Goal: Task Accomplishment & Management: Complete application form

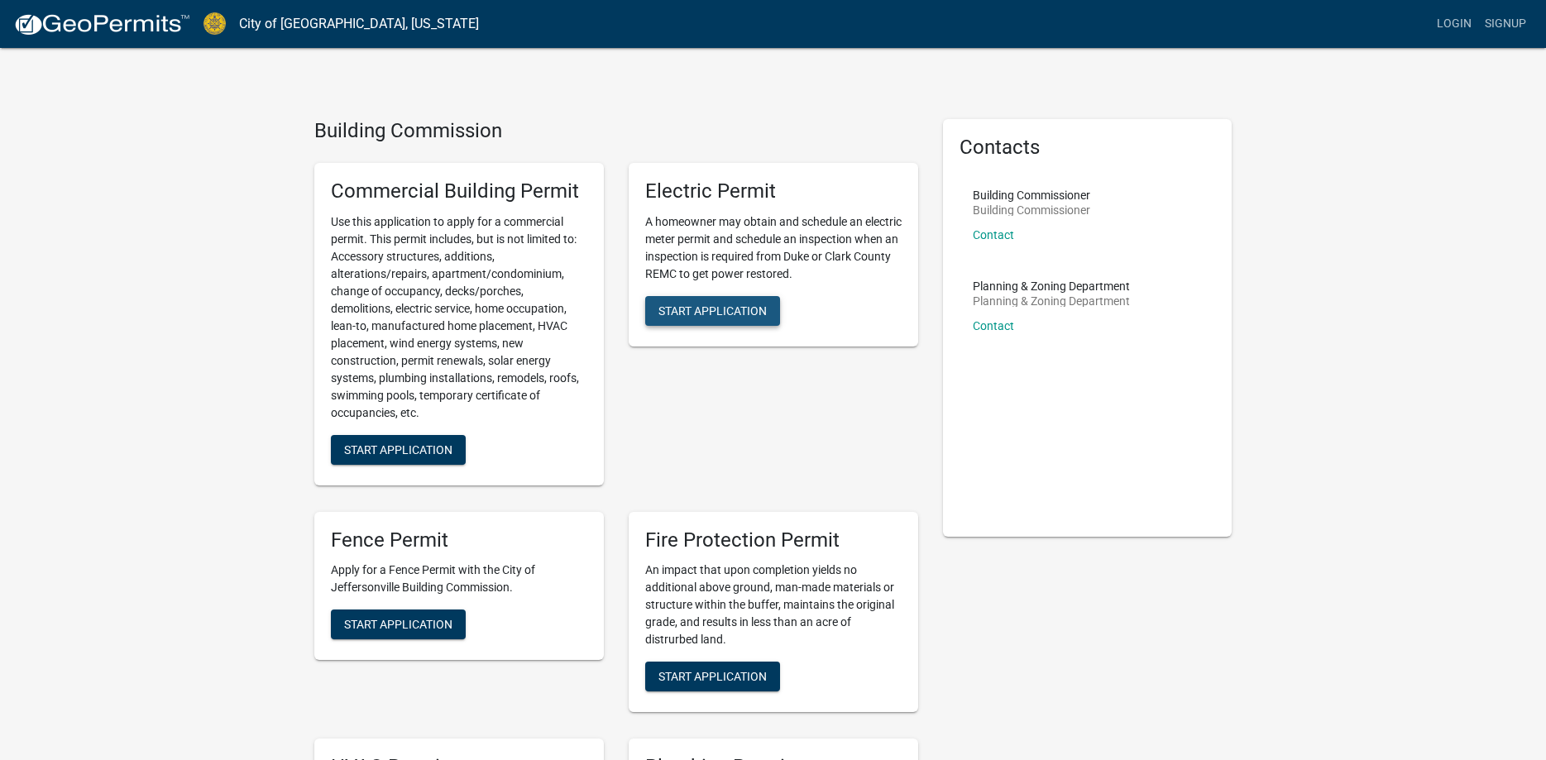
click at [721, 307] on span "Start Application" at bounding box center [712, 309] width 108 height 13
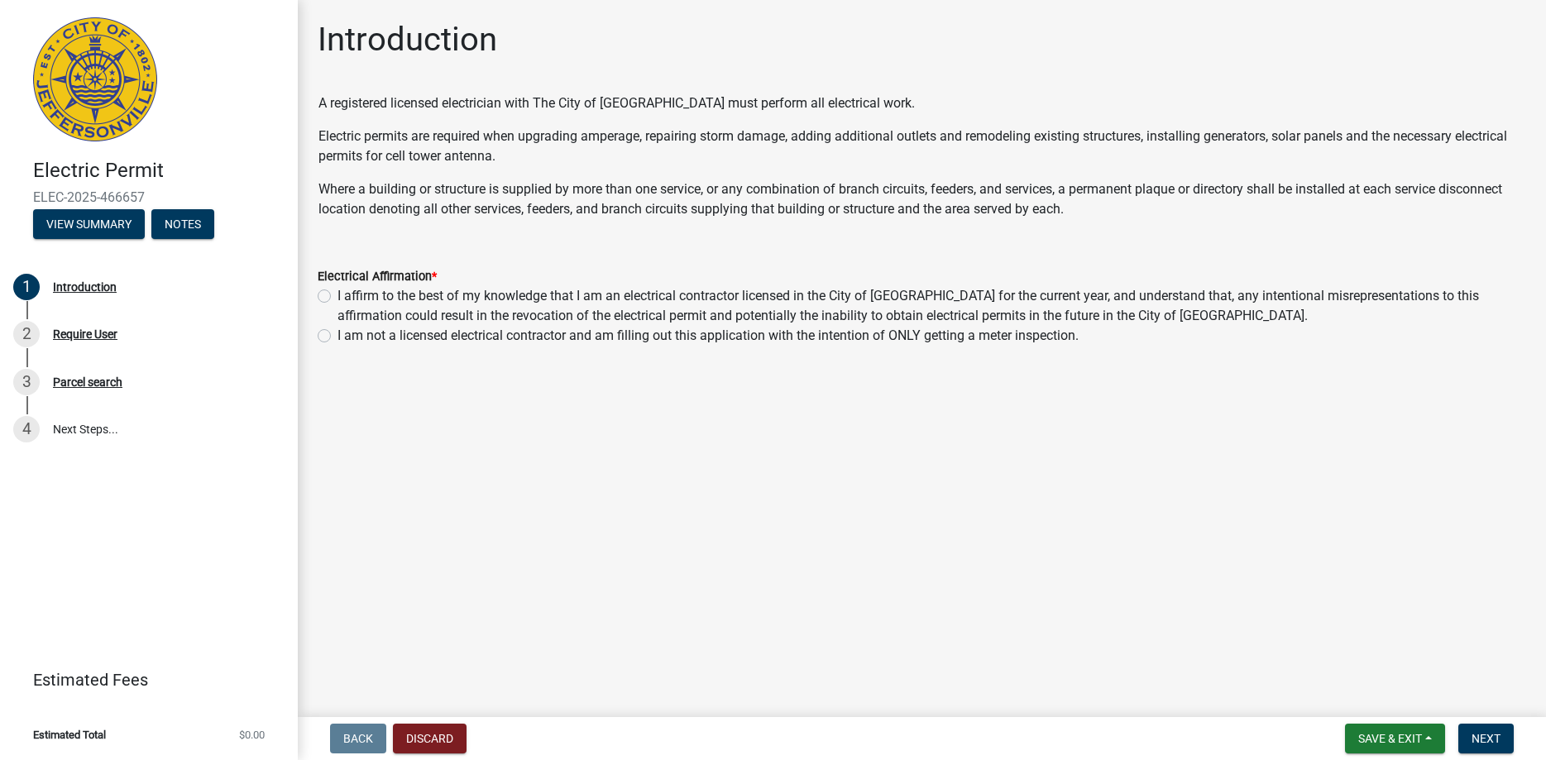
click at [337, 294] on label "I affirm to the best of my knowledge that I am an electrical contractor license…" at bounding box center [931, 306] width 1188 height 40
click at [337, 294] on input "I affirm to the best of my knowledge that I am an electrical contractor license…" at bounding box center [342, 291] width 11 height 11
radio input "true"
click at [1488, 738] on span "Next" at bounding box center [1485, 738] width 29 height 13
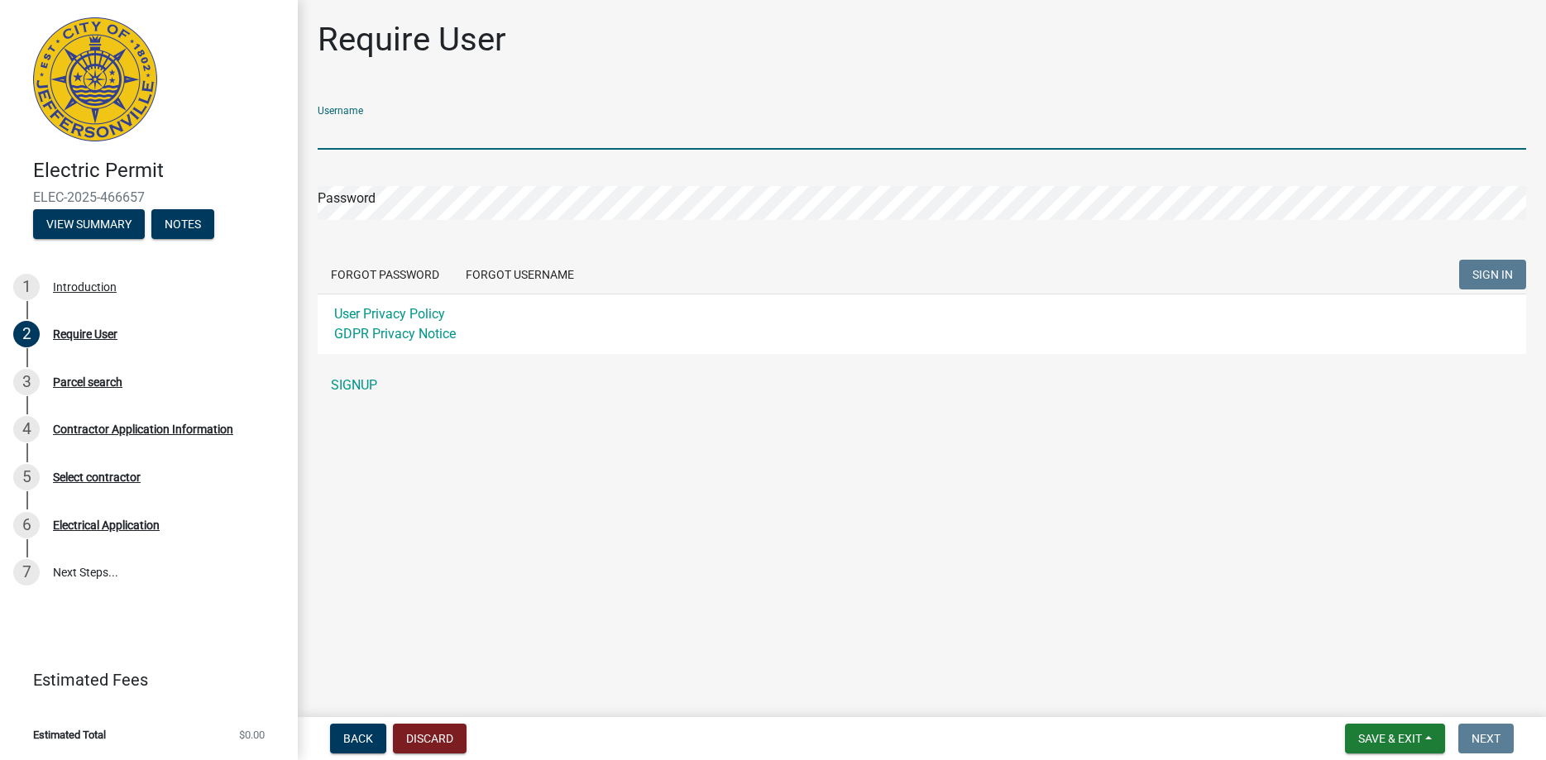
click at [394, 130] on input "Username" at bounding box center [922, 133] width 1208 height 34
type input "billpeterselectric@frontier.com"
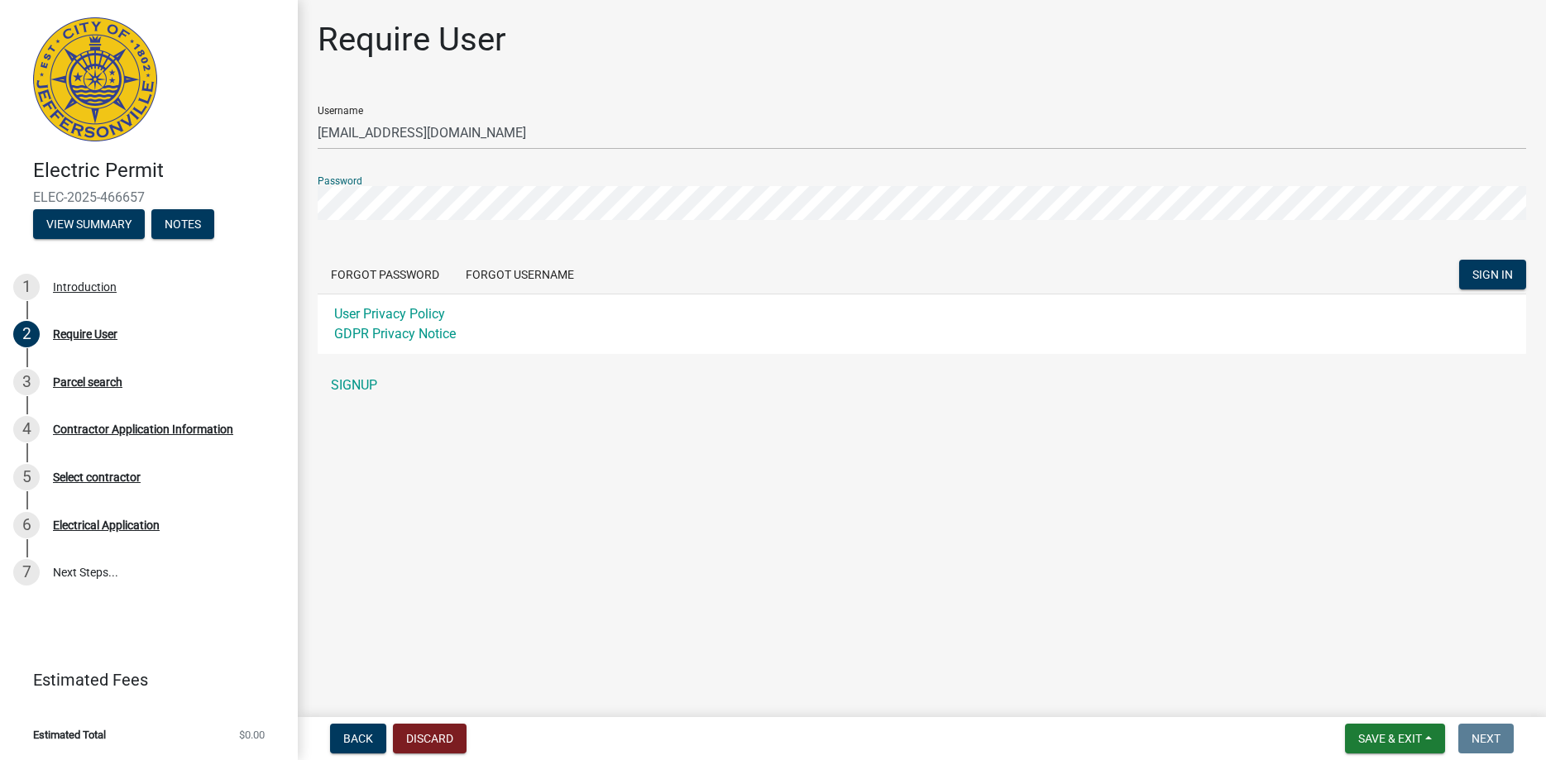
click at [1459, 260] on button "SIGN IN" at bounding box center [1492, 275] width 67 height 30
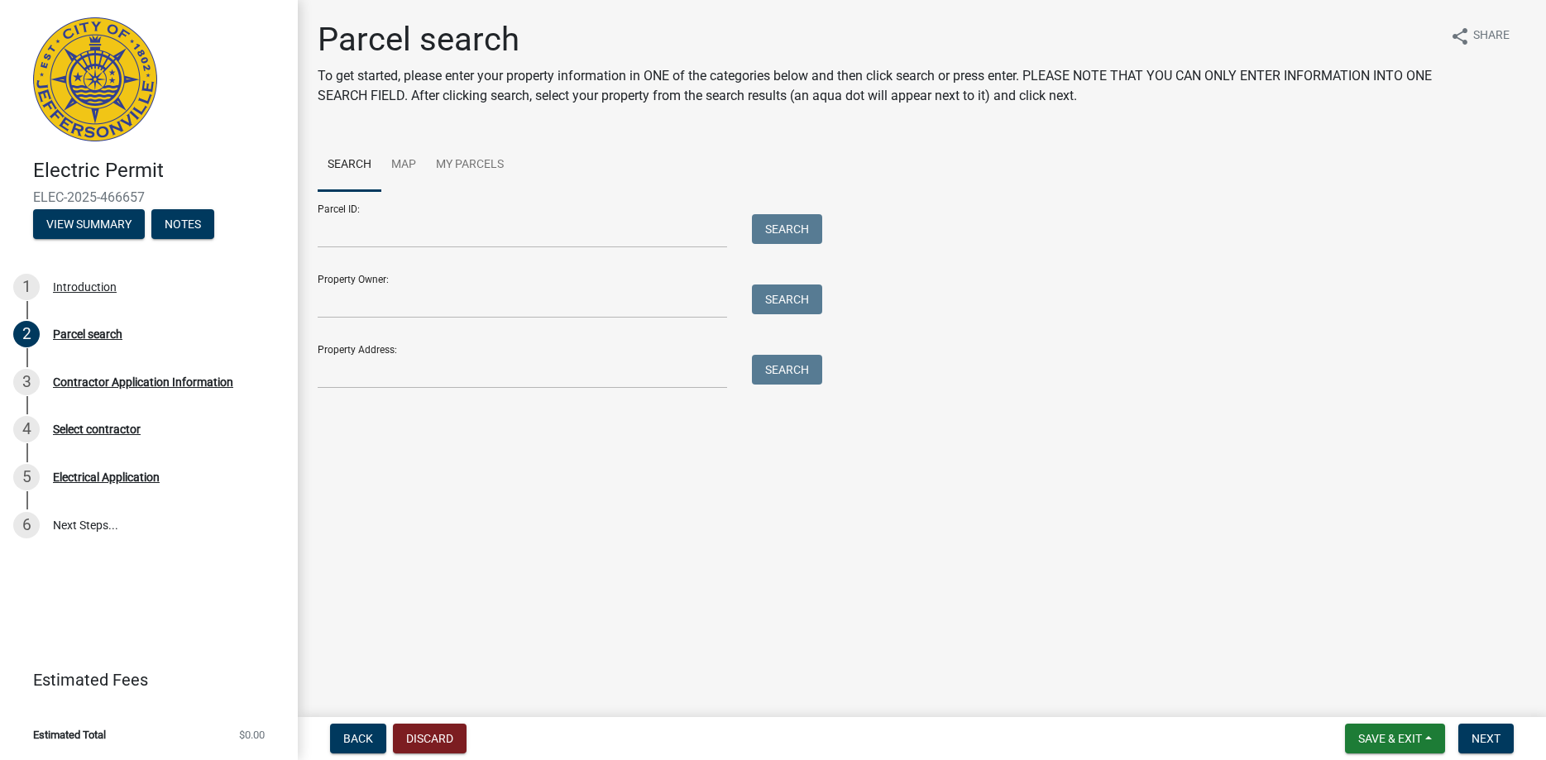
click at [593, 172] on ul "Search Map My Parcels" at bounding box center [922, 165] width 1208 height 52
click at [336, 374] on input "Property Address:" at bounding box center [522, 372] width 409 height 34
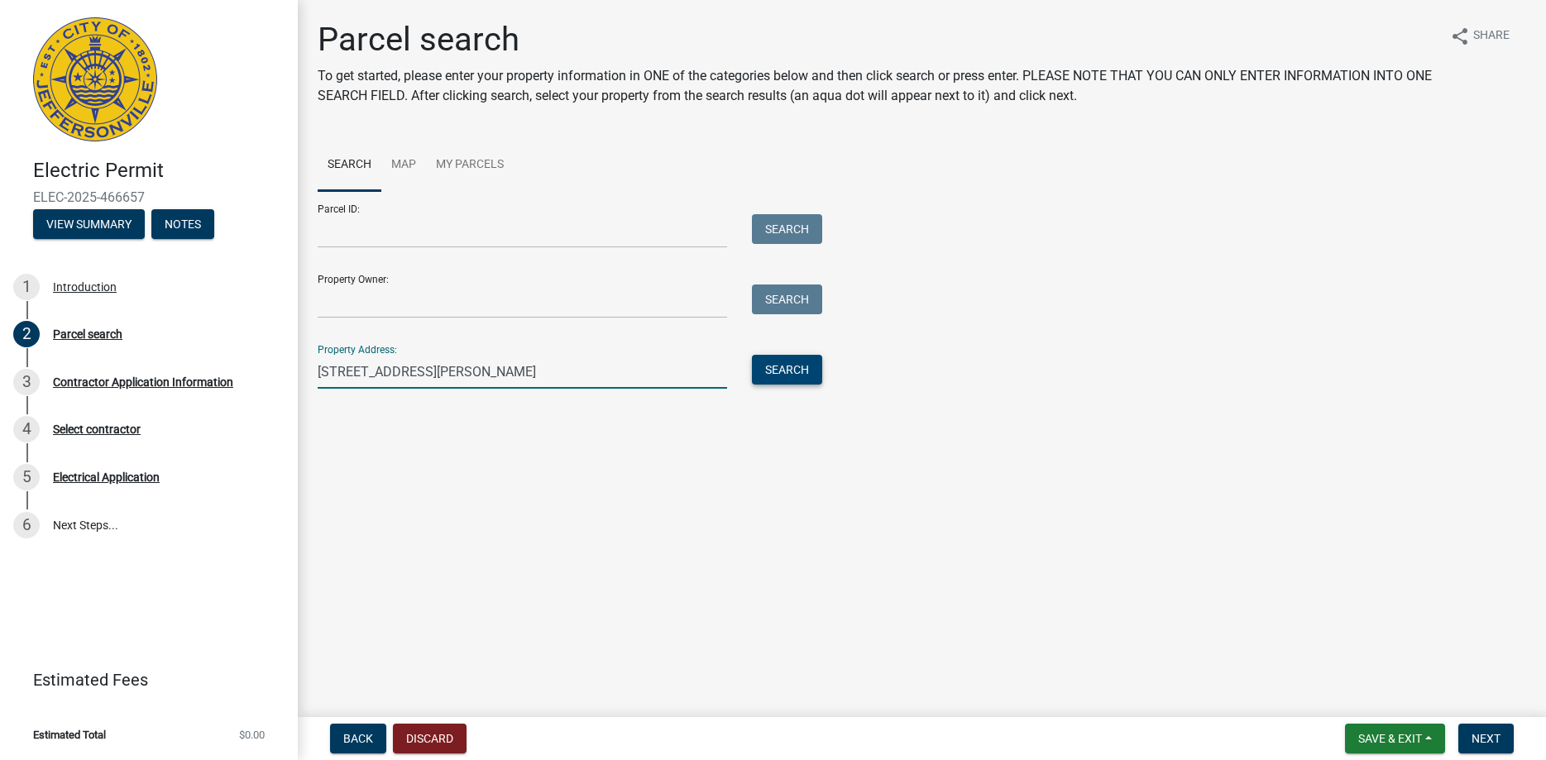
type input "4118 Uhl Dr."
click at [798, 370] on button "Search" at bounding box center [787, 370] width 70 height 30
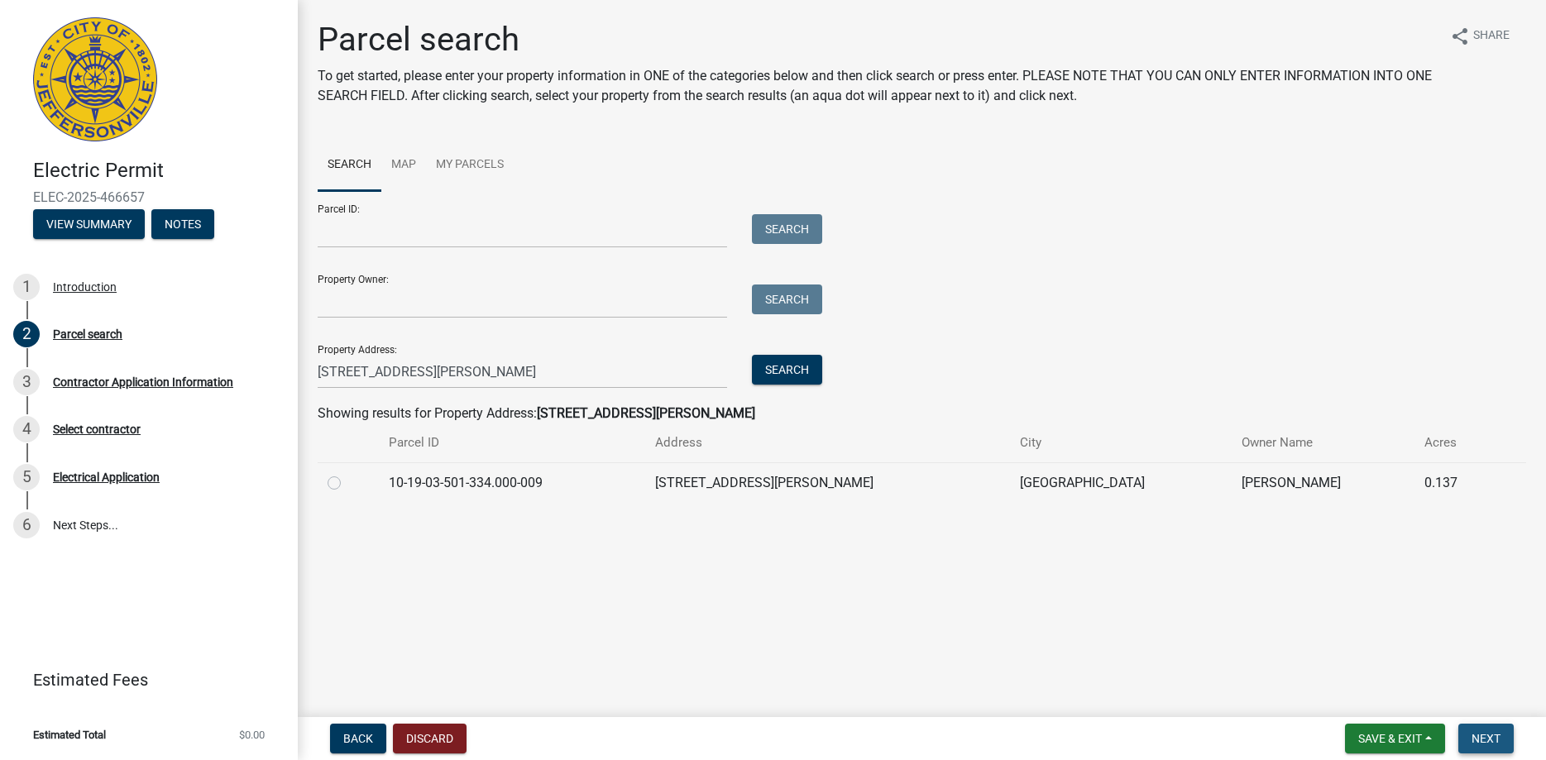
click at [1488, 738] on span "Next" at bounding box center [1485, 738] width 29 height 13
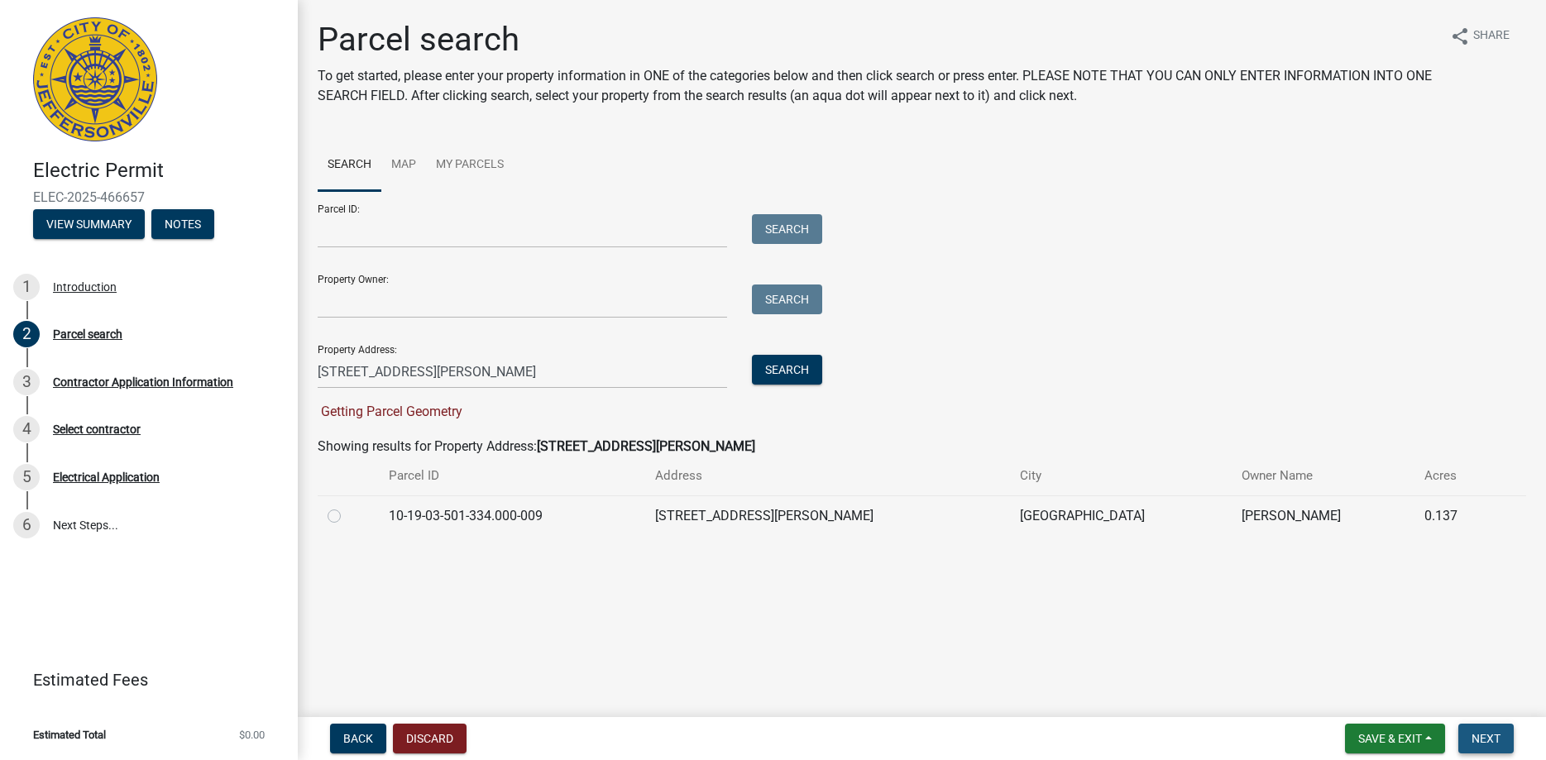
click at [1488, 738] on span "Next" at bounding box center [1485, 738] width 29 height 13
click at [1474, 738] on span "Next" at bounding box center [1485, 738] width 29 height 13
click at [784, 366] on button "Search" at bounding box center [787, 370] width 70 height 30
click at [347, 506] on label at bounding box center [347, 506] width 0 height 0
click at [347, 514] on input "radio" at bounding box center [352, 511] width 11 height 11
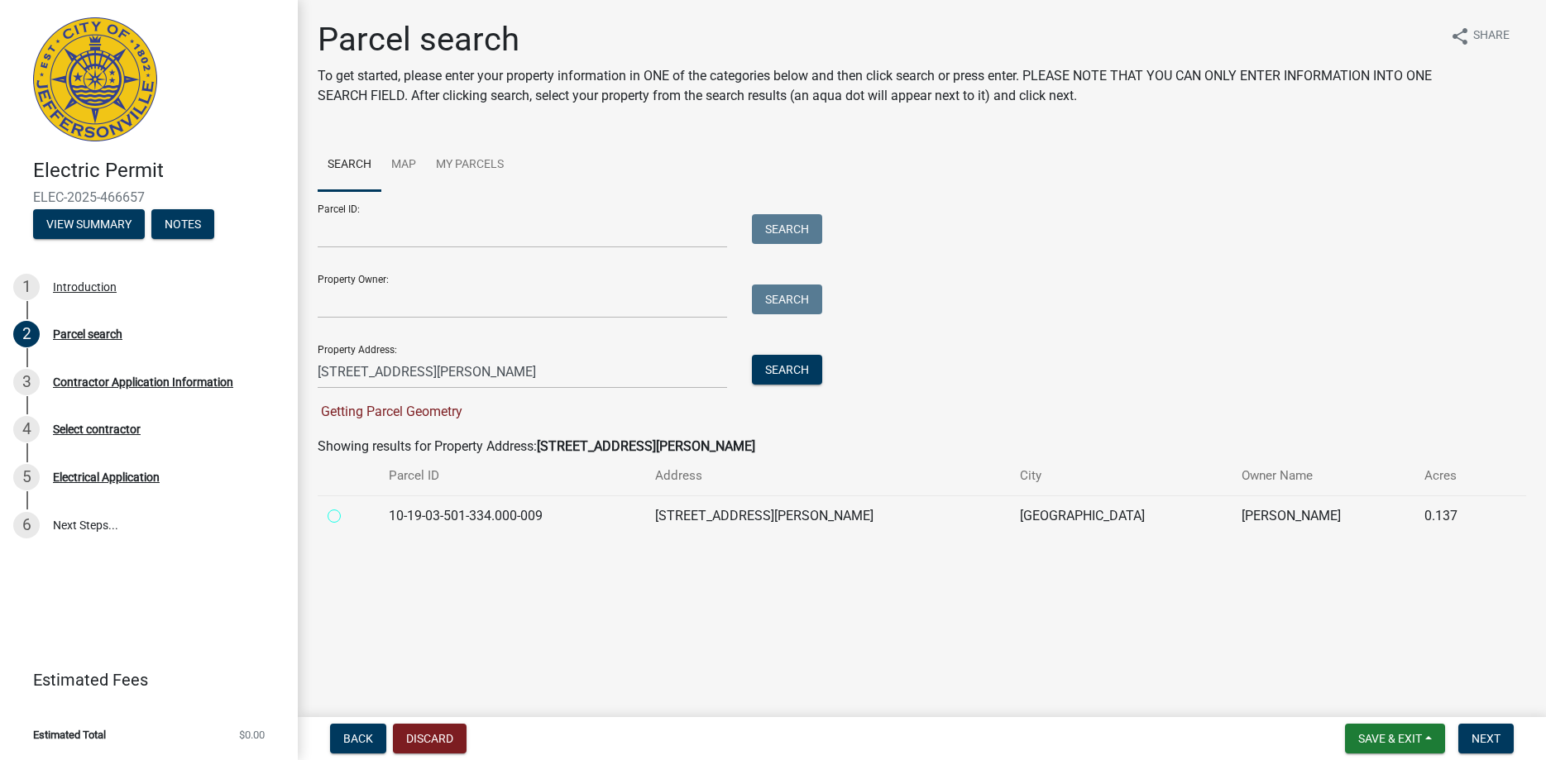
radio input "true"
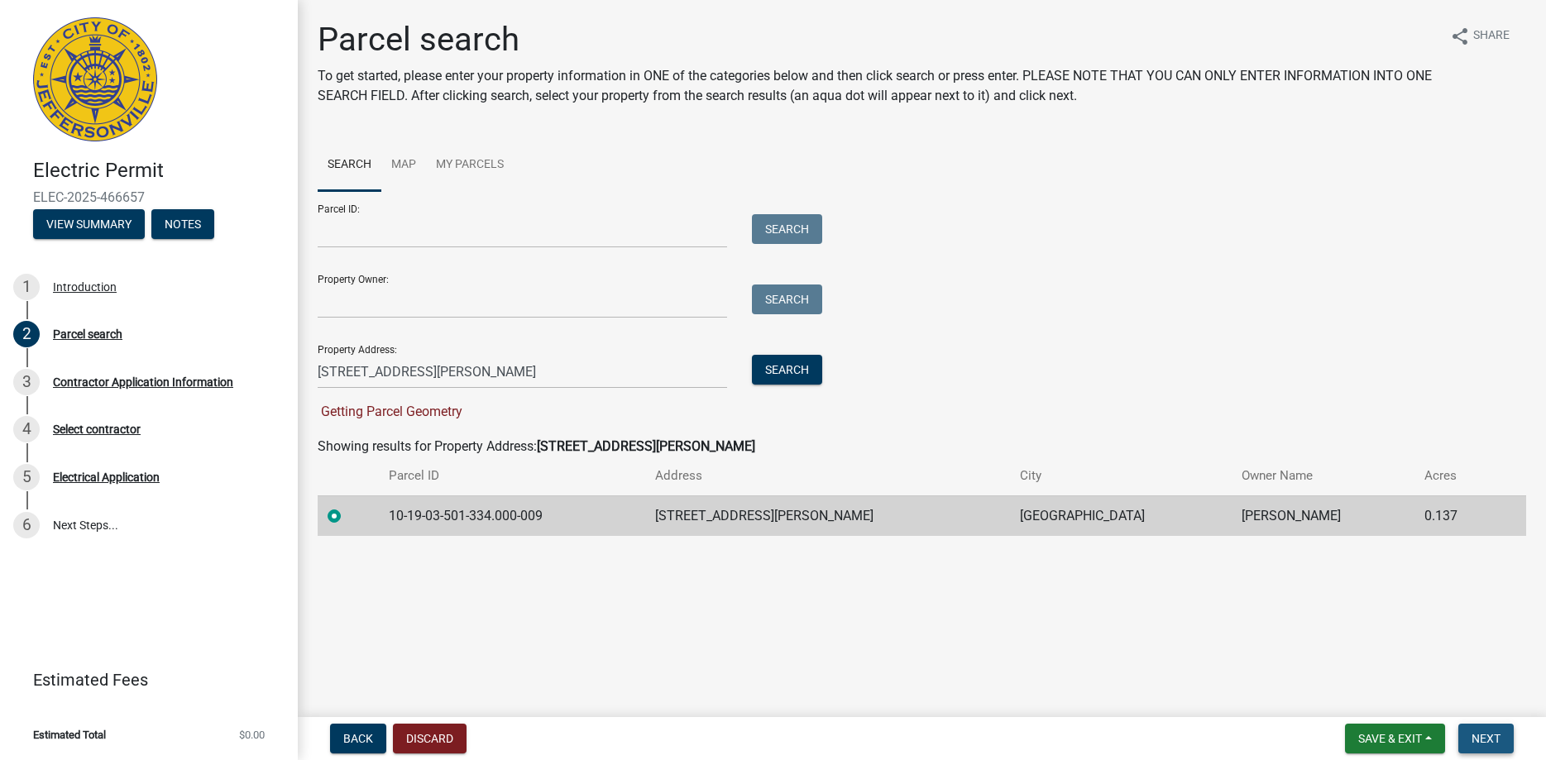
click at [1480, 734] on span "Next" at bounding box center [1485, 738] width 29 height 13
click at [1478, 739] on span "Next" at bounding box center [1485, 738] width 29 height 13
click at [342, 299] on input "Property Owner:" at bounding box center [522, 301] width 409 height 34
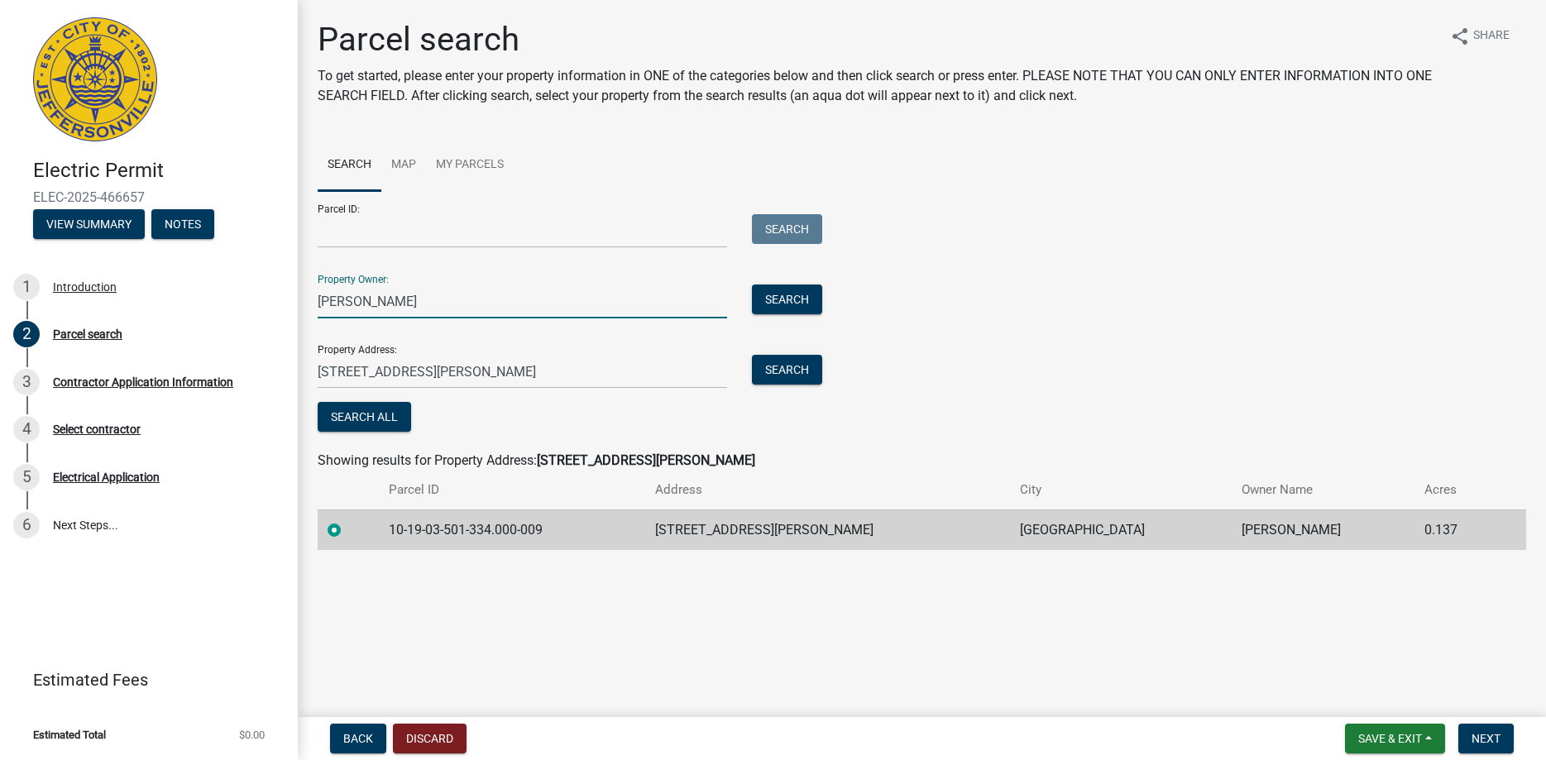
type input "Hutchens Cody P"
click at [386, 237] on input "Parcel ID:" at bounding box center [522, 231] width 409 height 34
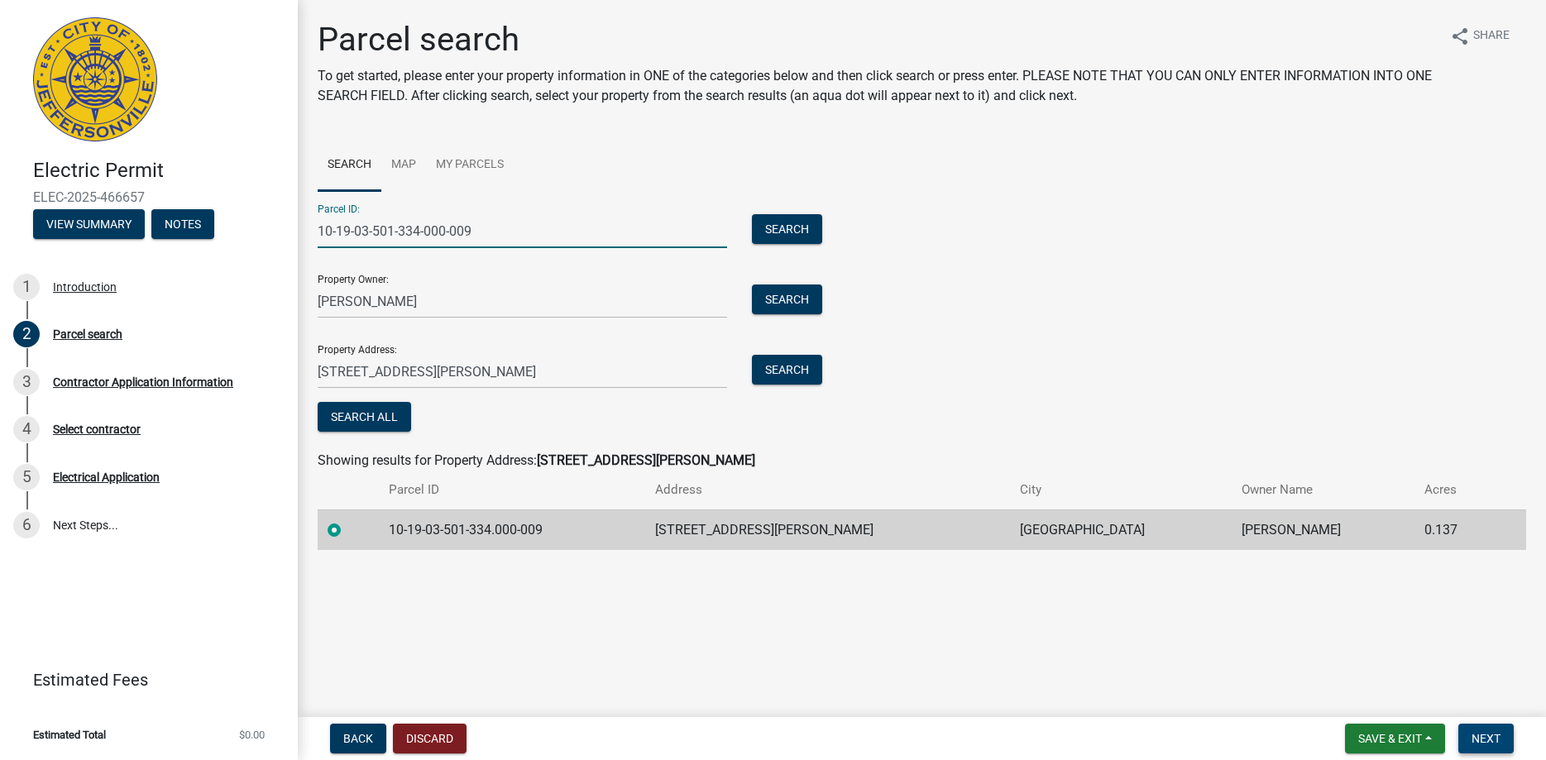
type input "10-19-03-501-334-000-009"
click at [1493, 737] on span "Next" at bounding box center [1485, 738] width 29 height 13
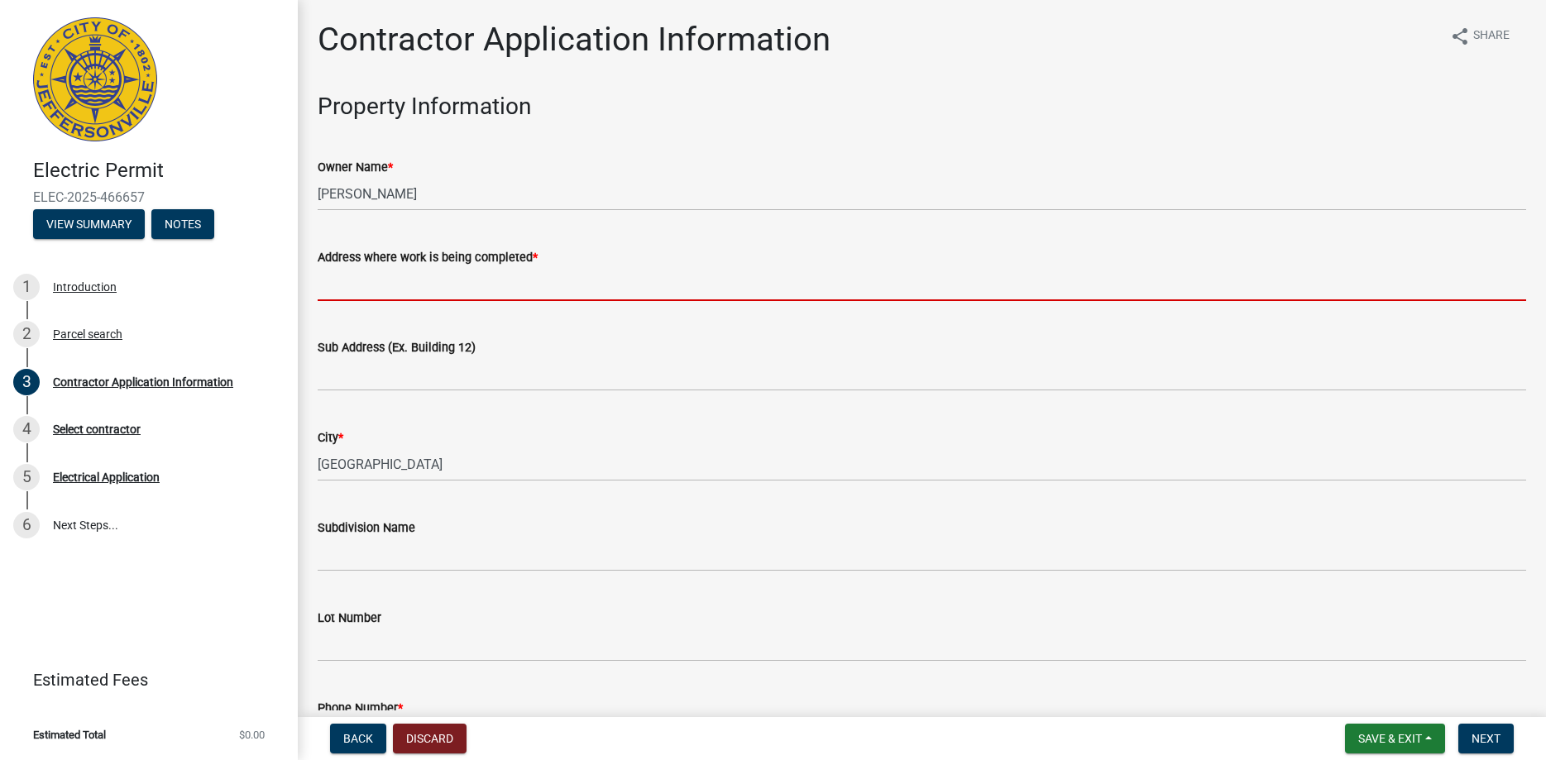
click at [358, 286] on input "Address where work is being completed *" at bounding box center [922, 284] width 1208 height 34
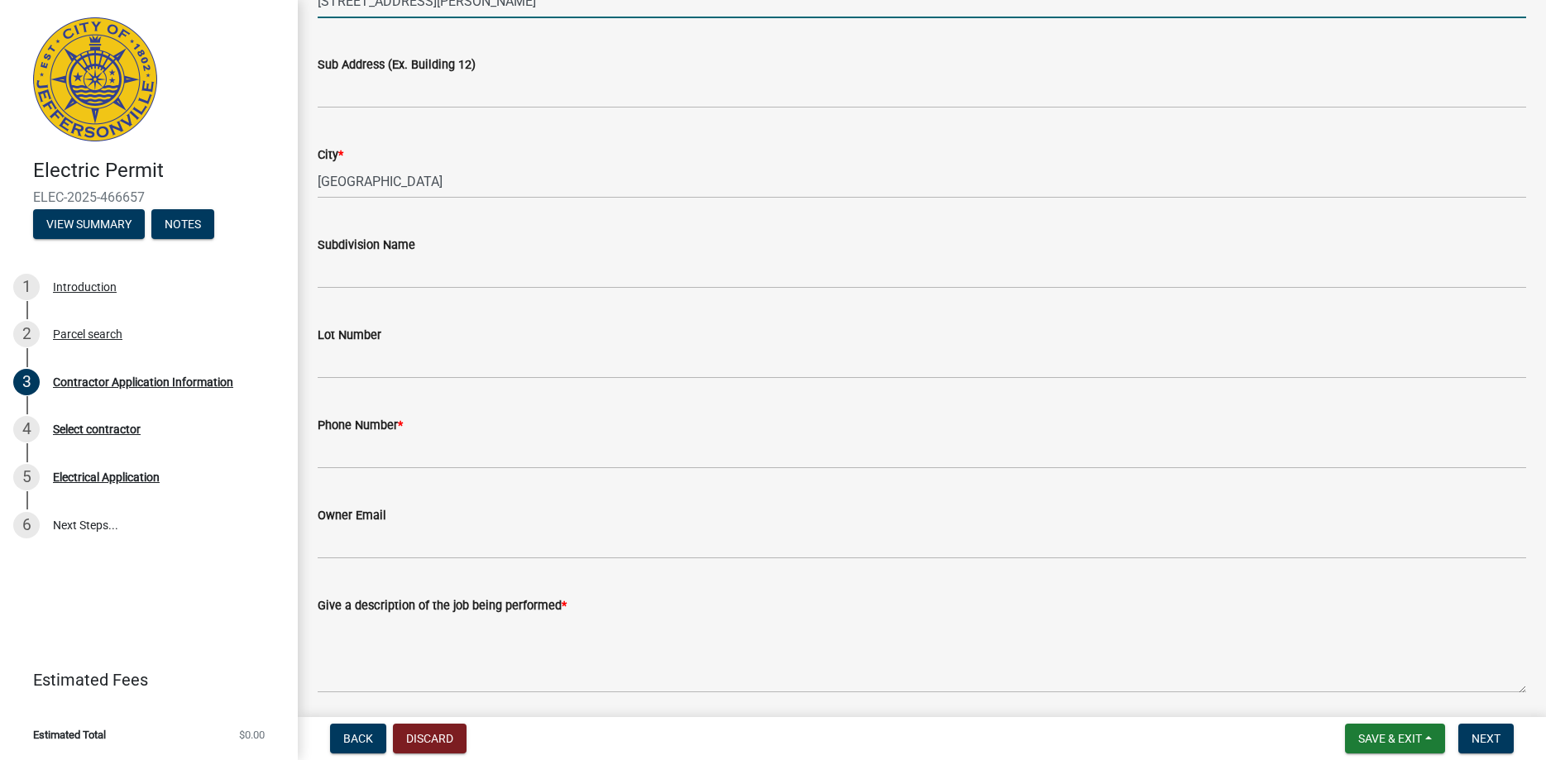
scroll to position [377, 0]
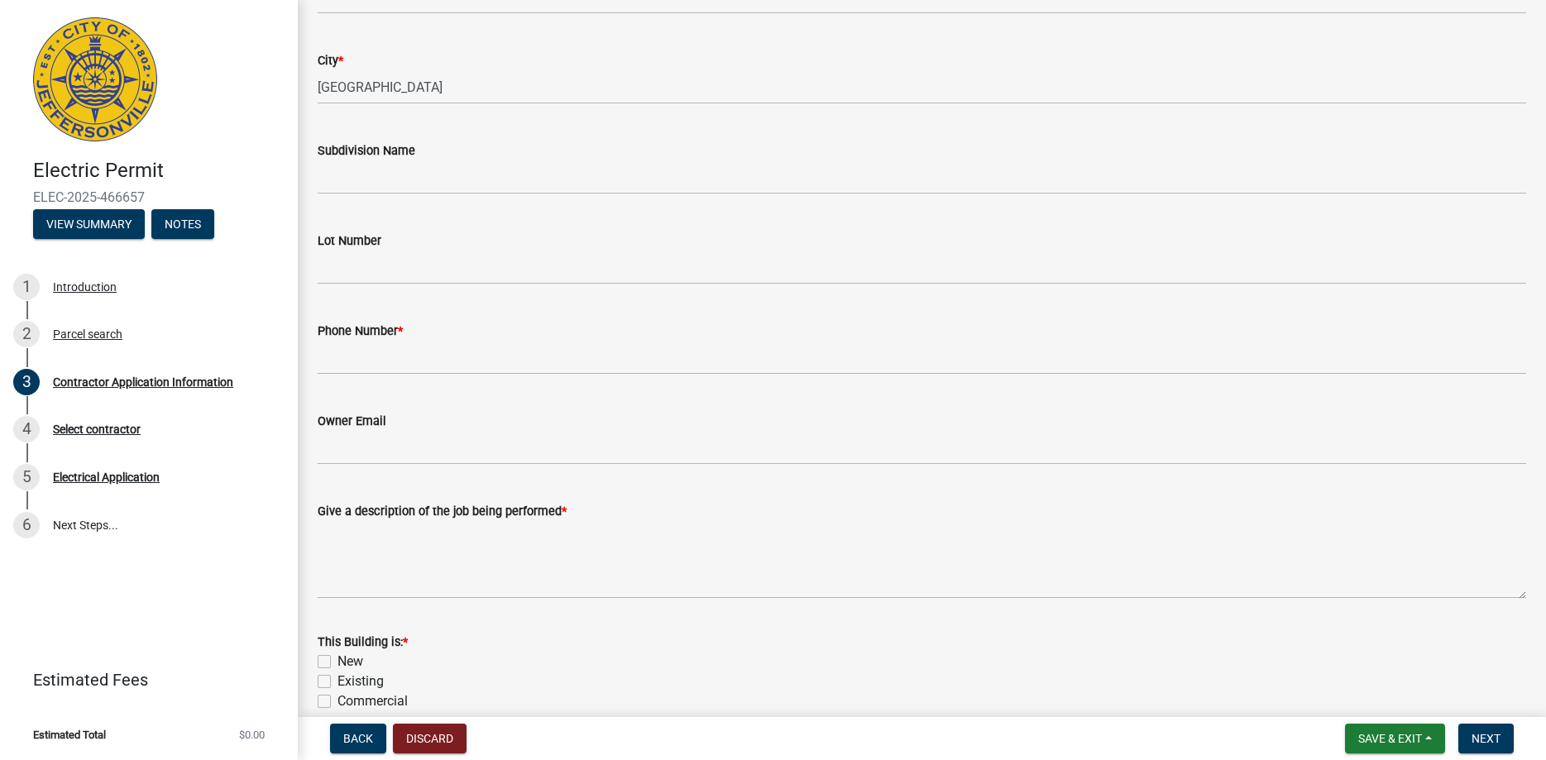
type input "4118 Uhl Dr."
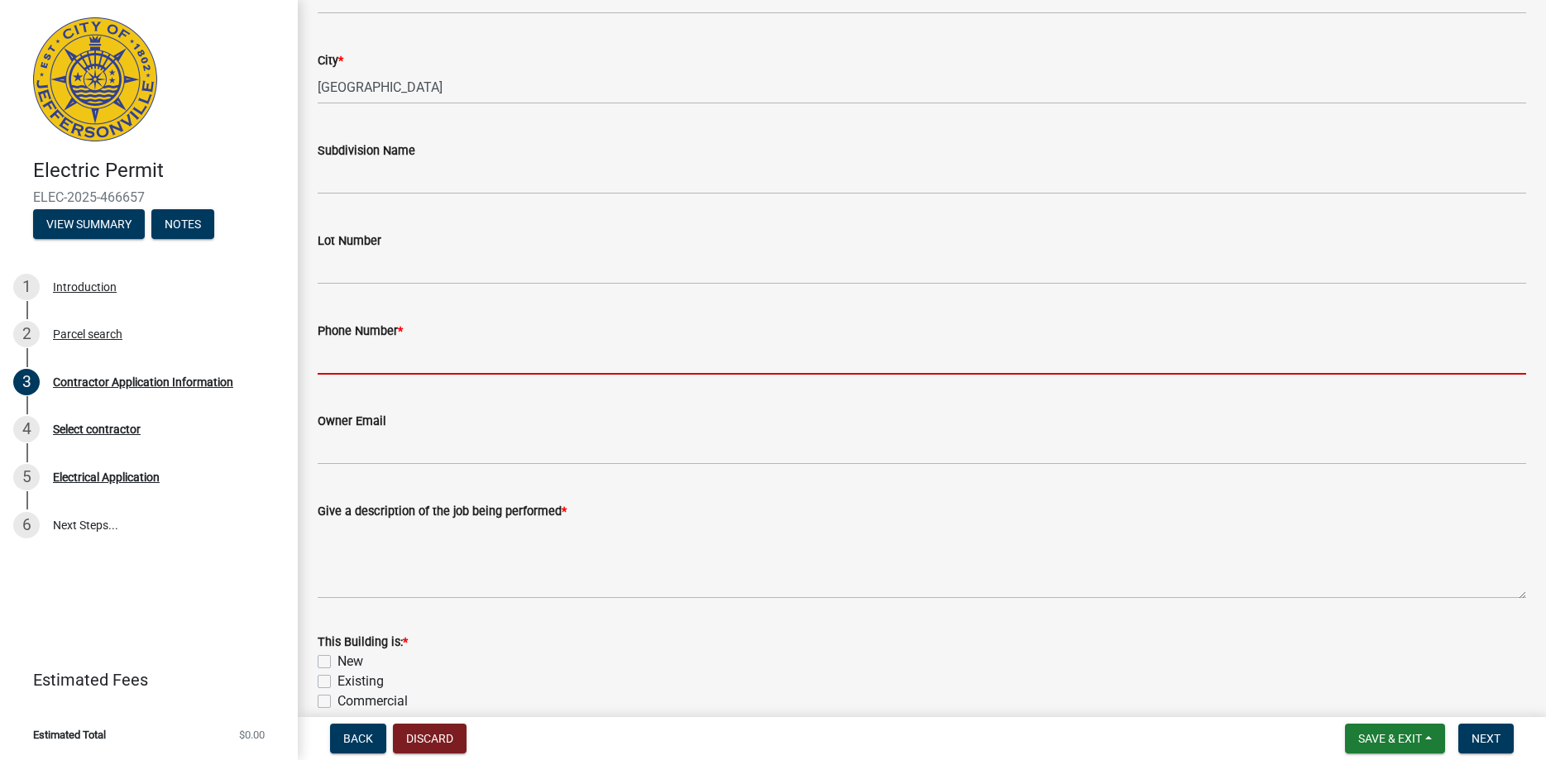
click at [404, 358] on input "Phone Number *" at bounding box center [922, 358] width 1208 height 34
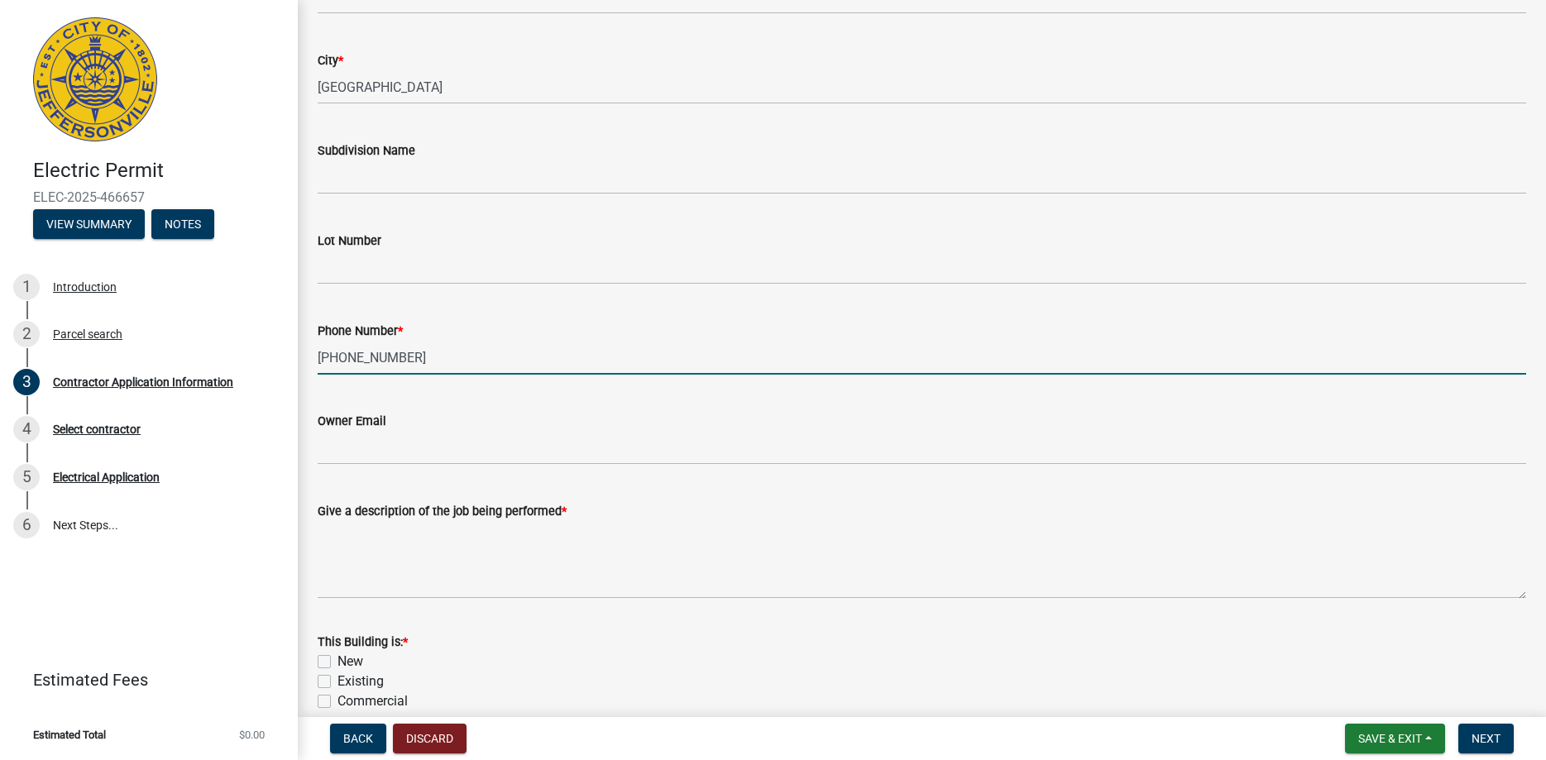
type input "812 294 1553"
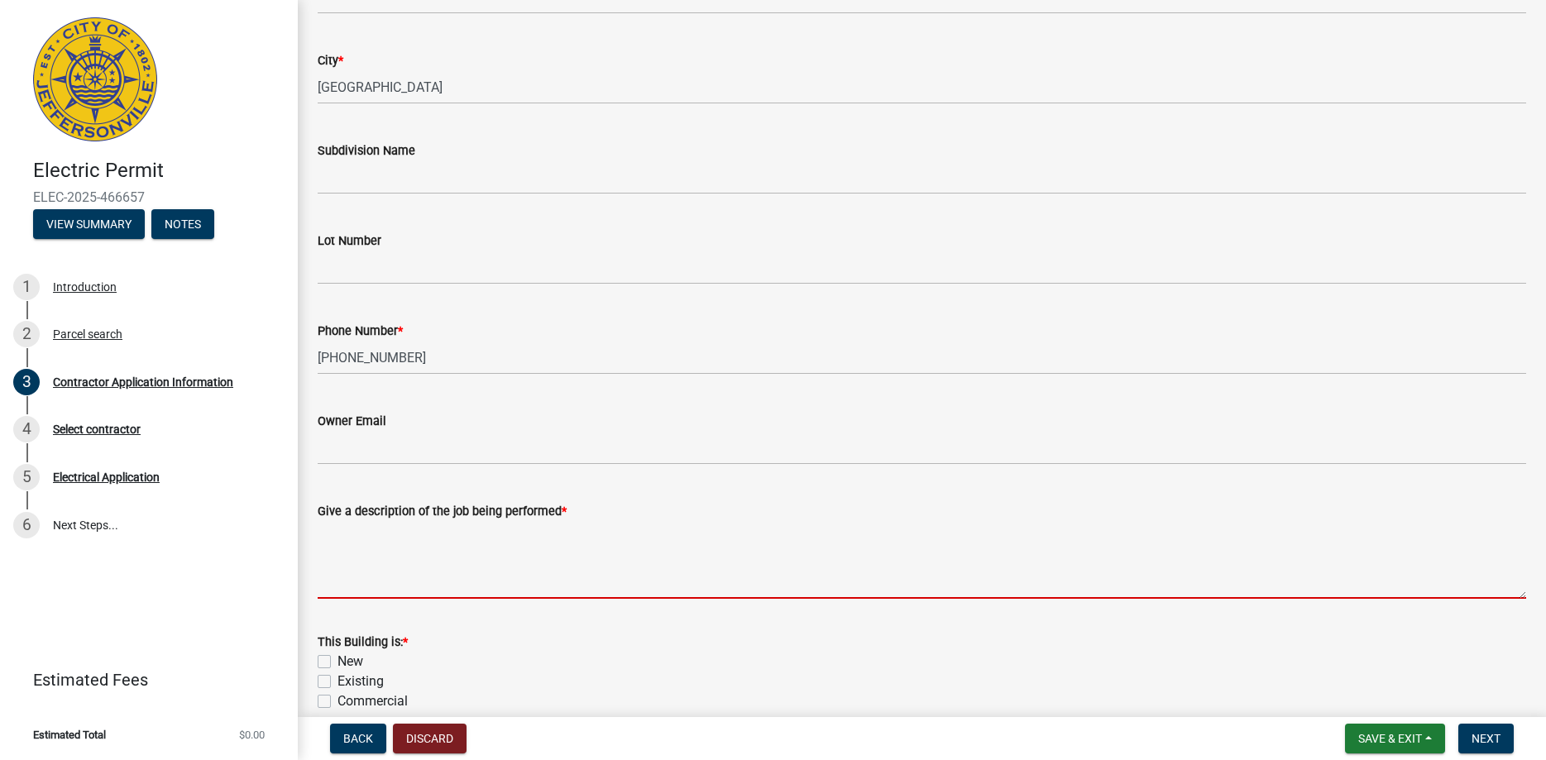
click at [369, 589] on textarea "Give a description of the job being performed *" at bounding box center [922, 560] width 1208 height 78
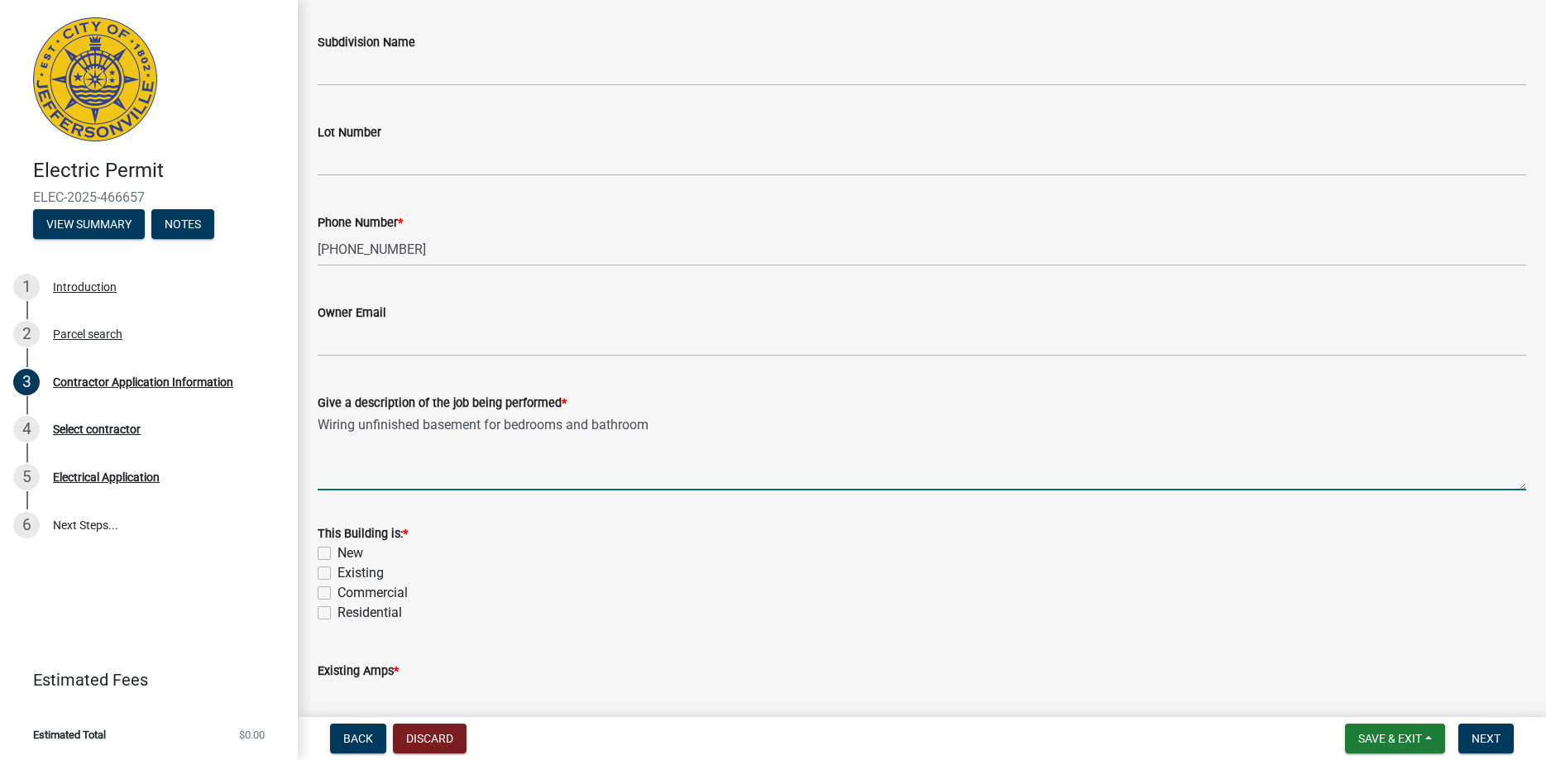
scroll to position [566, 0]
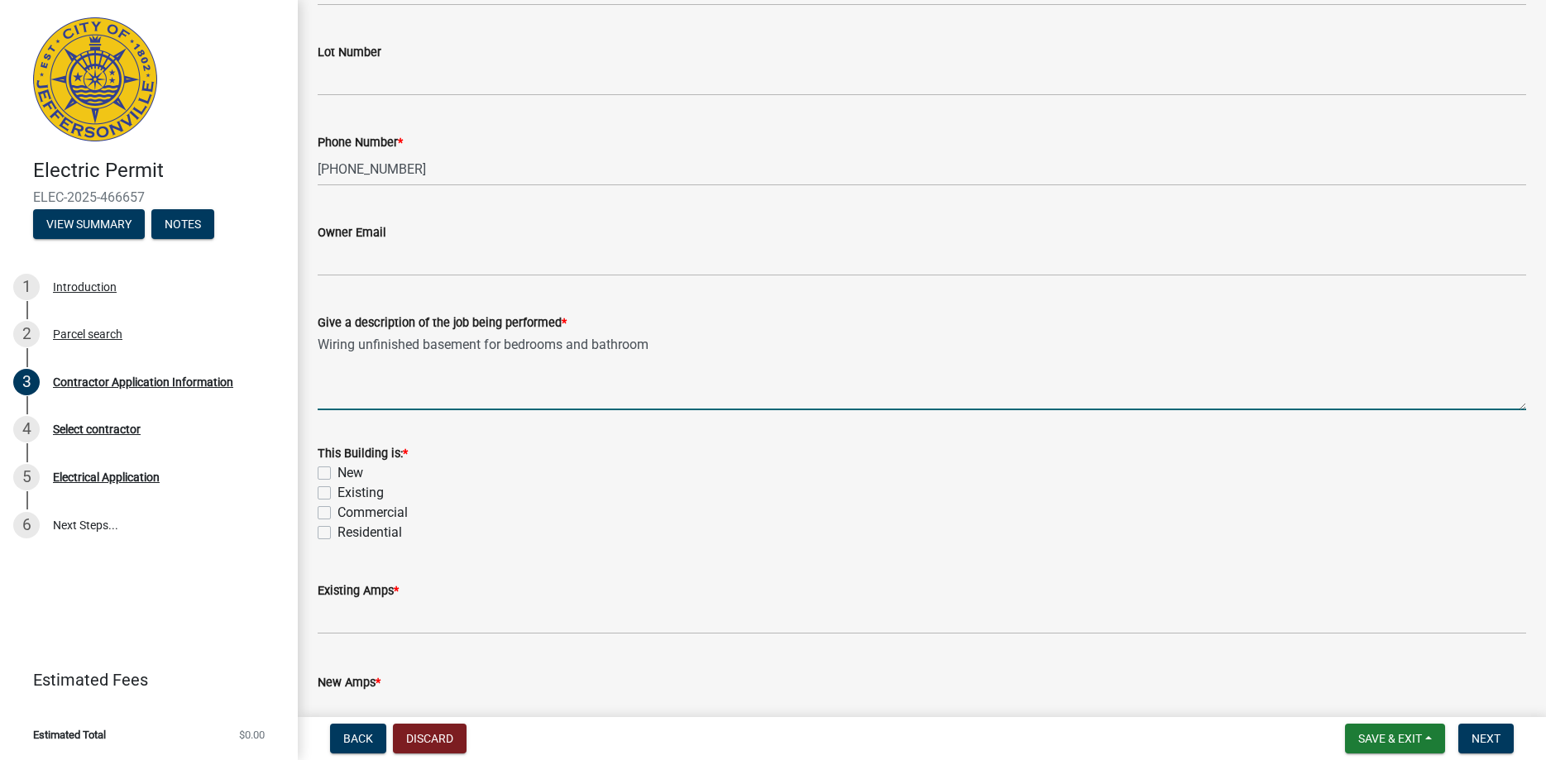
type textarea "Wiring unfinished basement for bedrooms and bathroom"
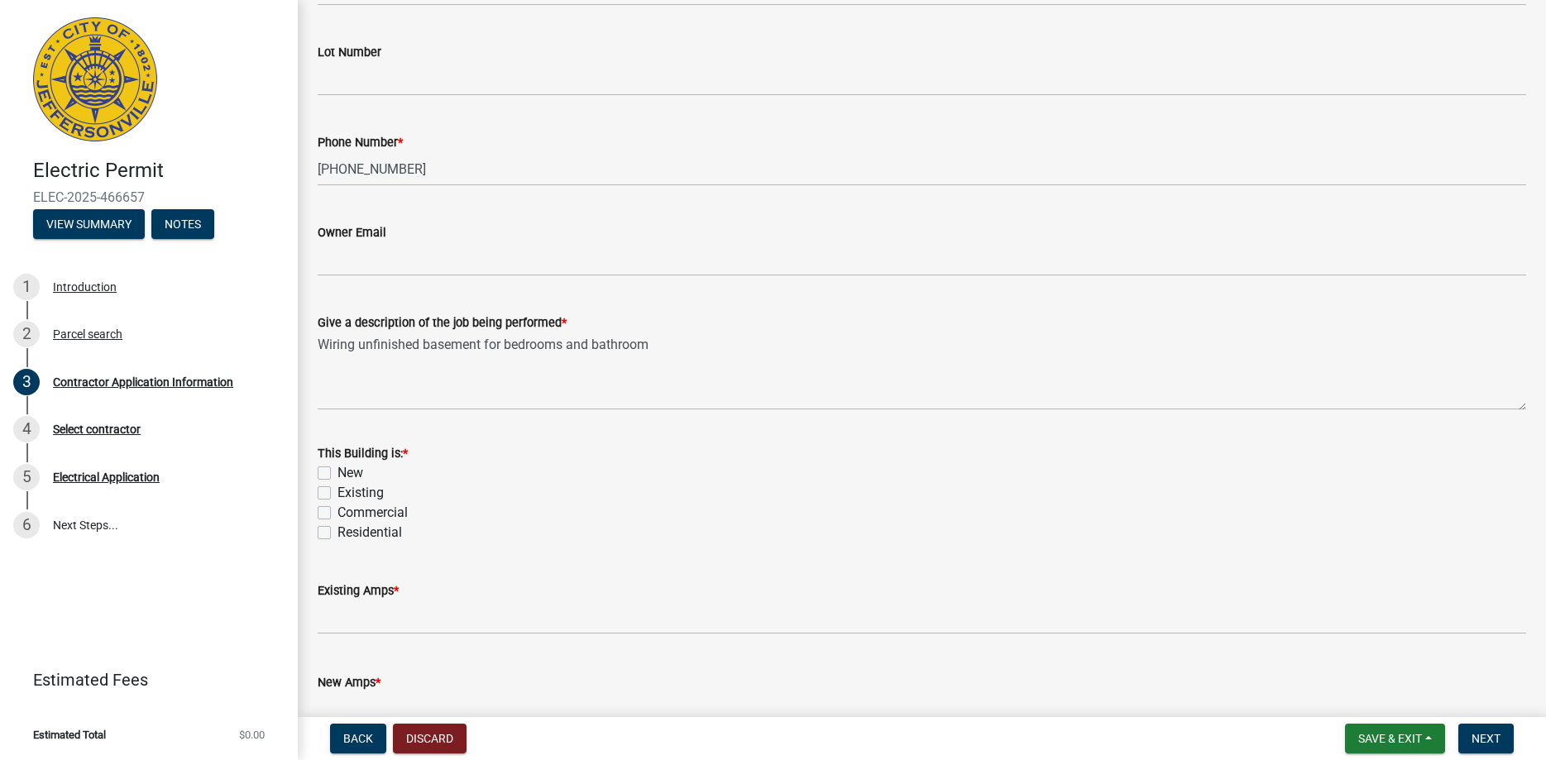
click at [337, 489] on label "Existing" at bounding box center [360, 493] width 46 height 20
click at [337, 489] on input "Existing" at bounding box center [342, 488] width 11 height 11
checkbox input "true"
checkbox input "false"
checkbox input "true"
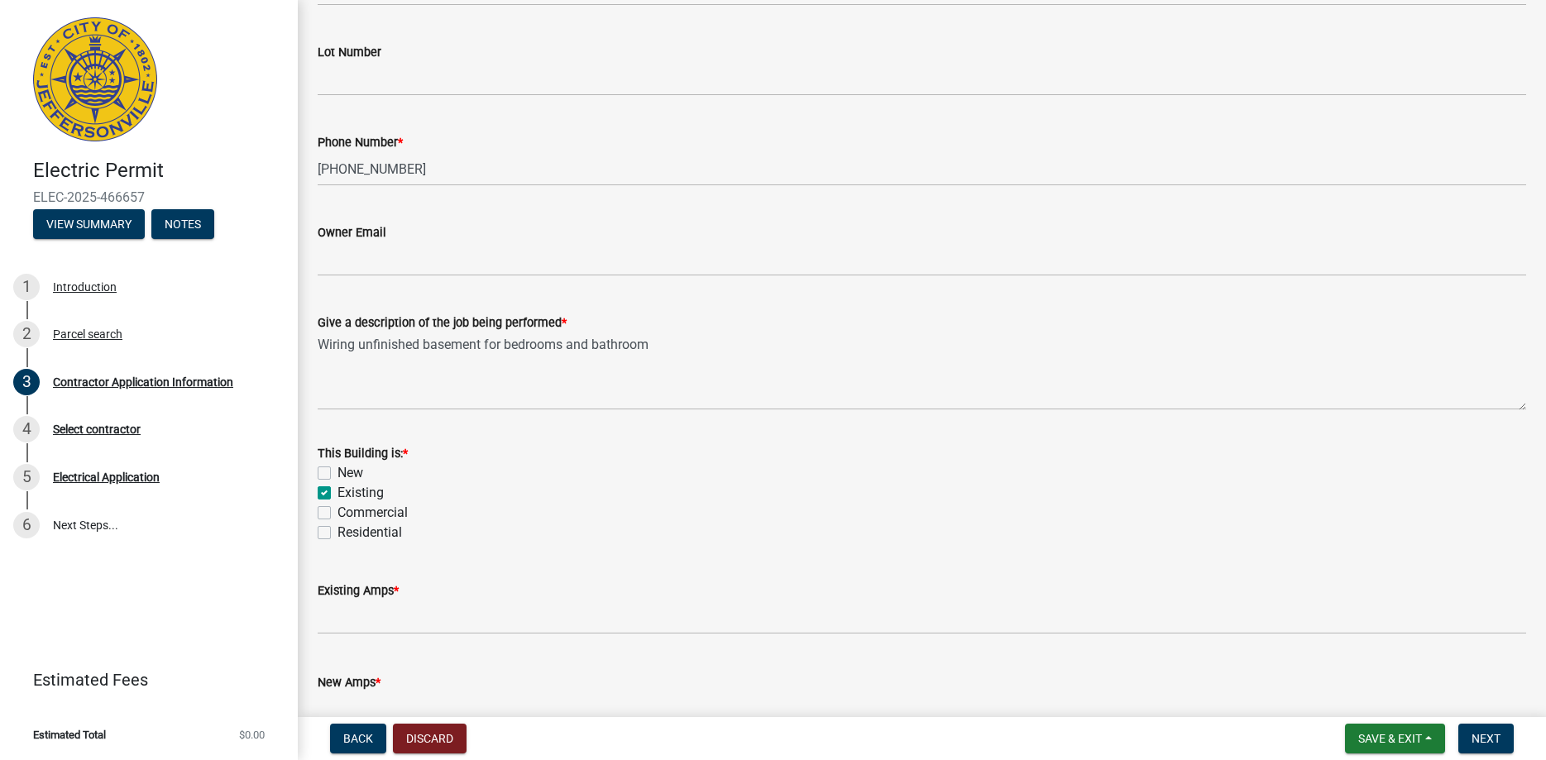
checkbox input "false"
click at [337, 530] on label "Residential" at bounding box center [369, 533] width 64 height 20
click at [337, 530] on input "Residential" at bounding box center [342, 528] width 11 height 11
checkbox input "true"
checkbox input "false"
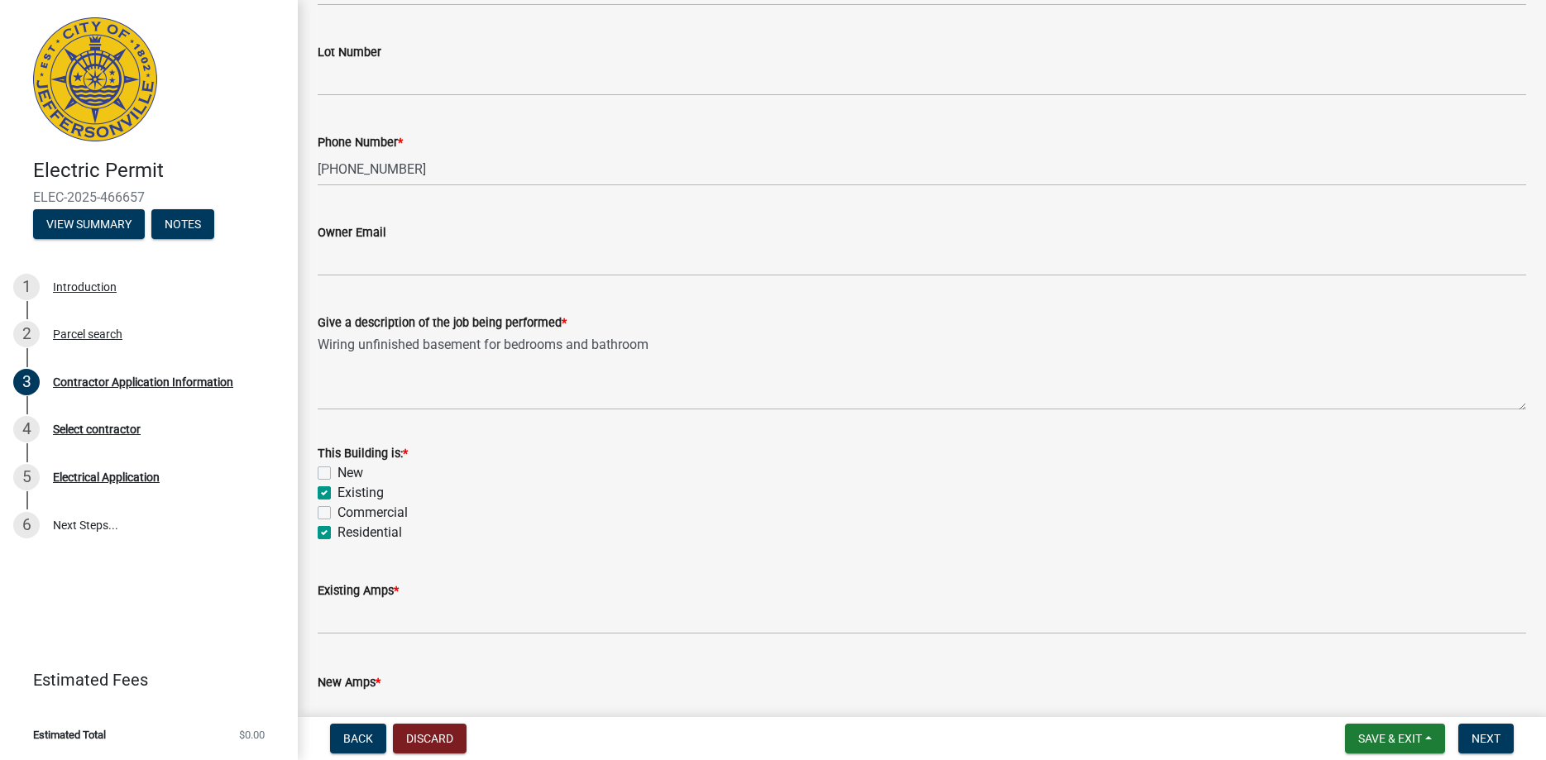
checkbox input "true"
checkbox input "false"
checkbox input "true"
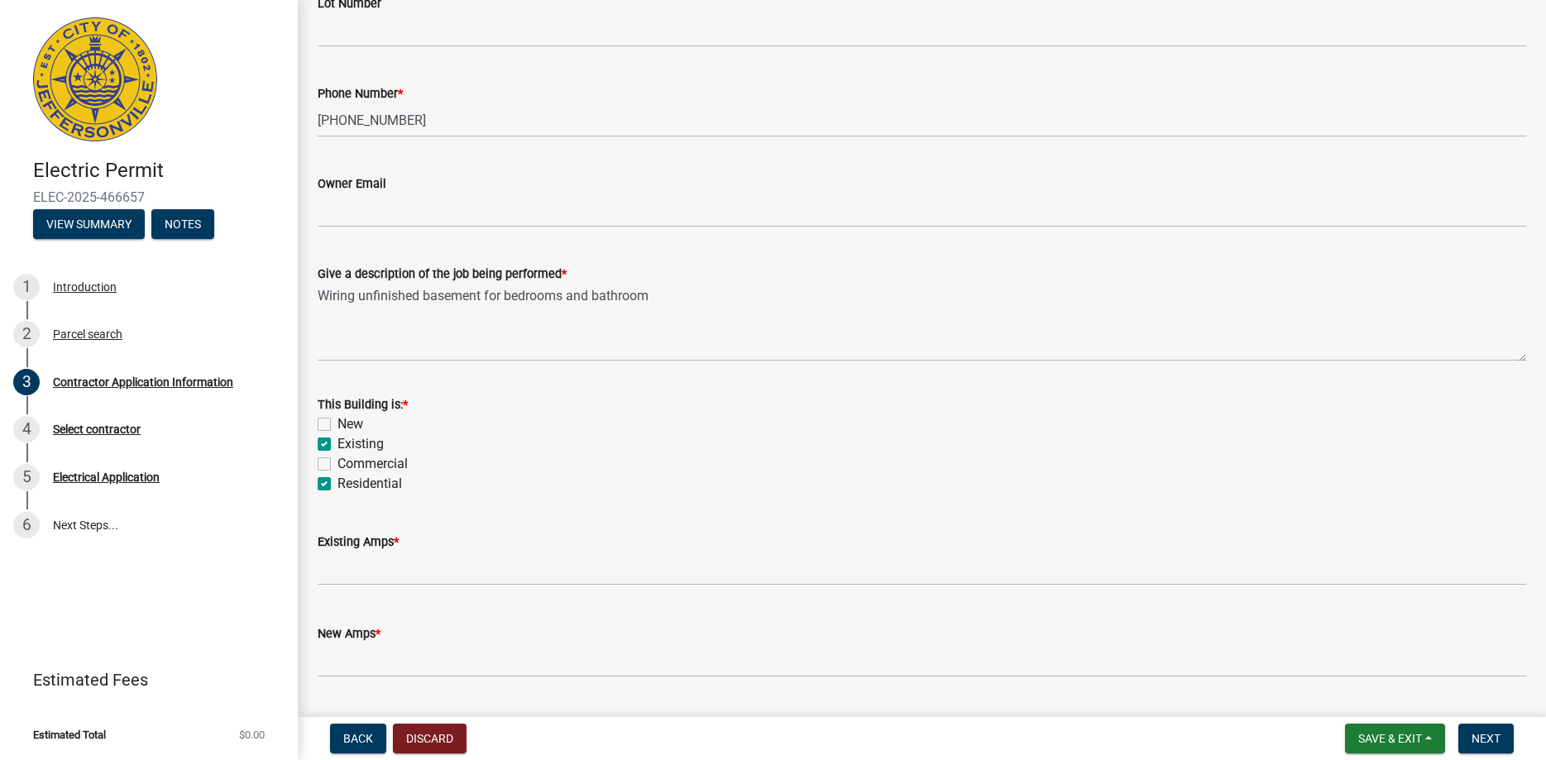
scroll to position [661, 0]
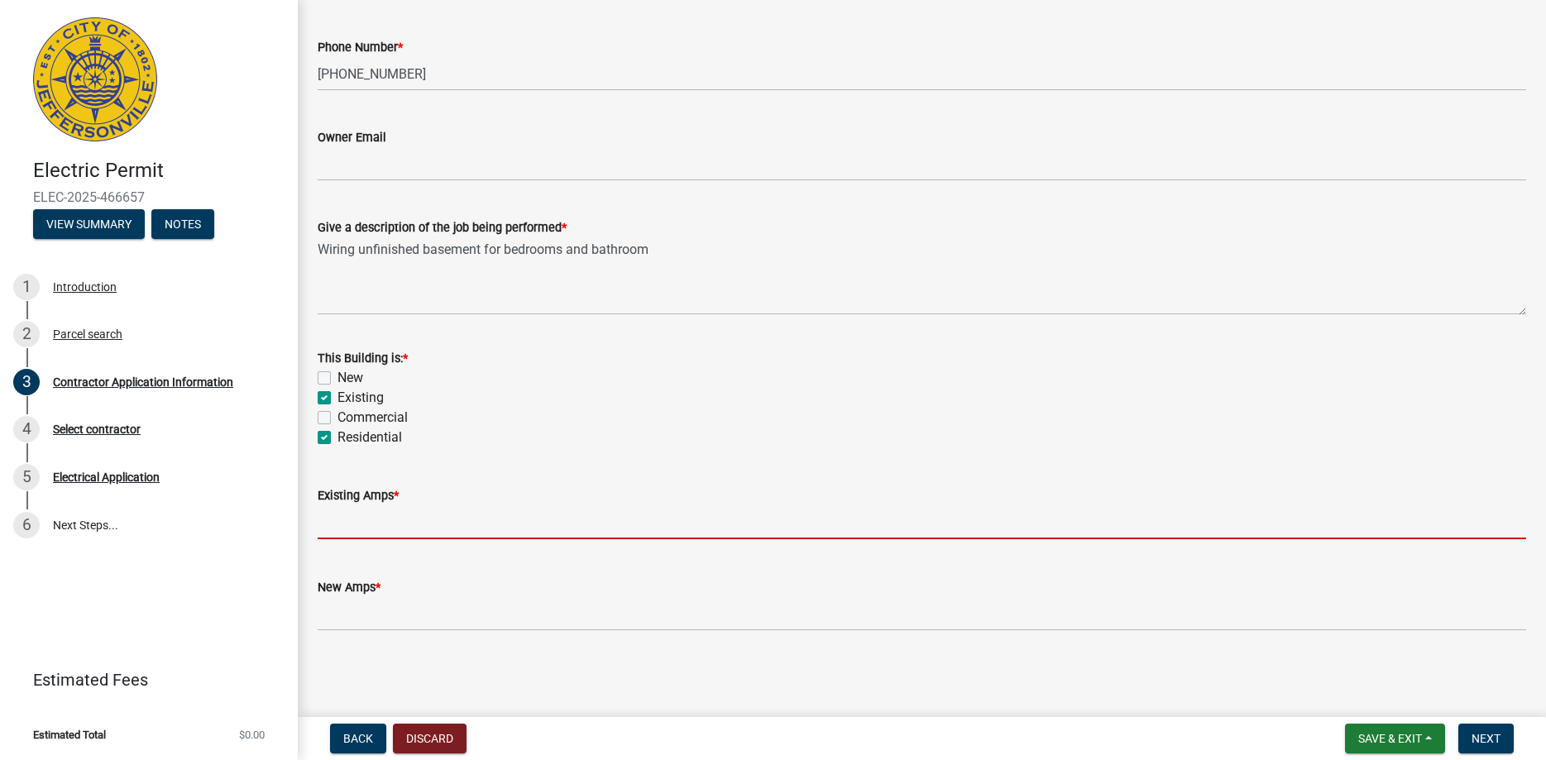
click at [344, 526] on input "text" at bounding box center [922, 522] width 1208 height 34
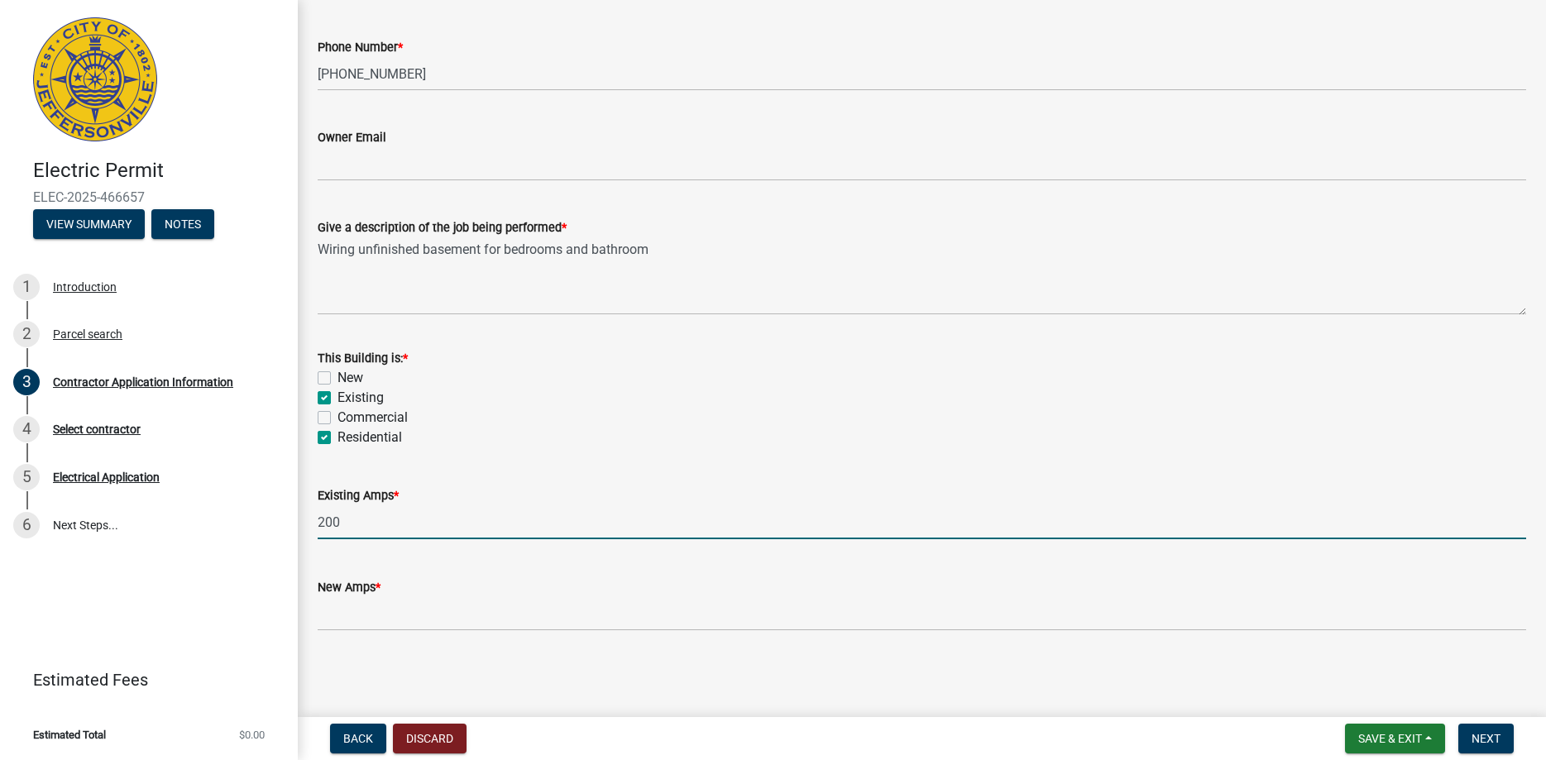
type input "200"
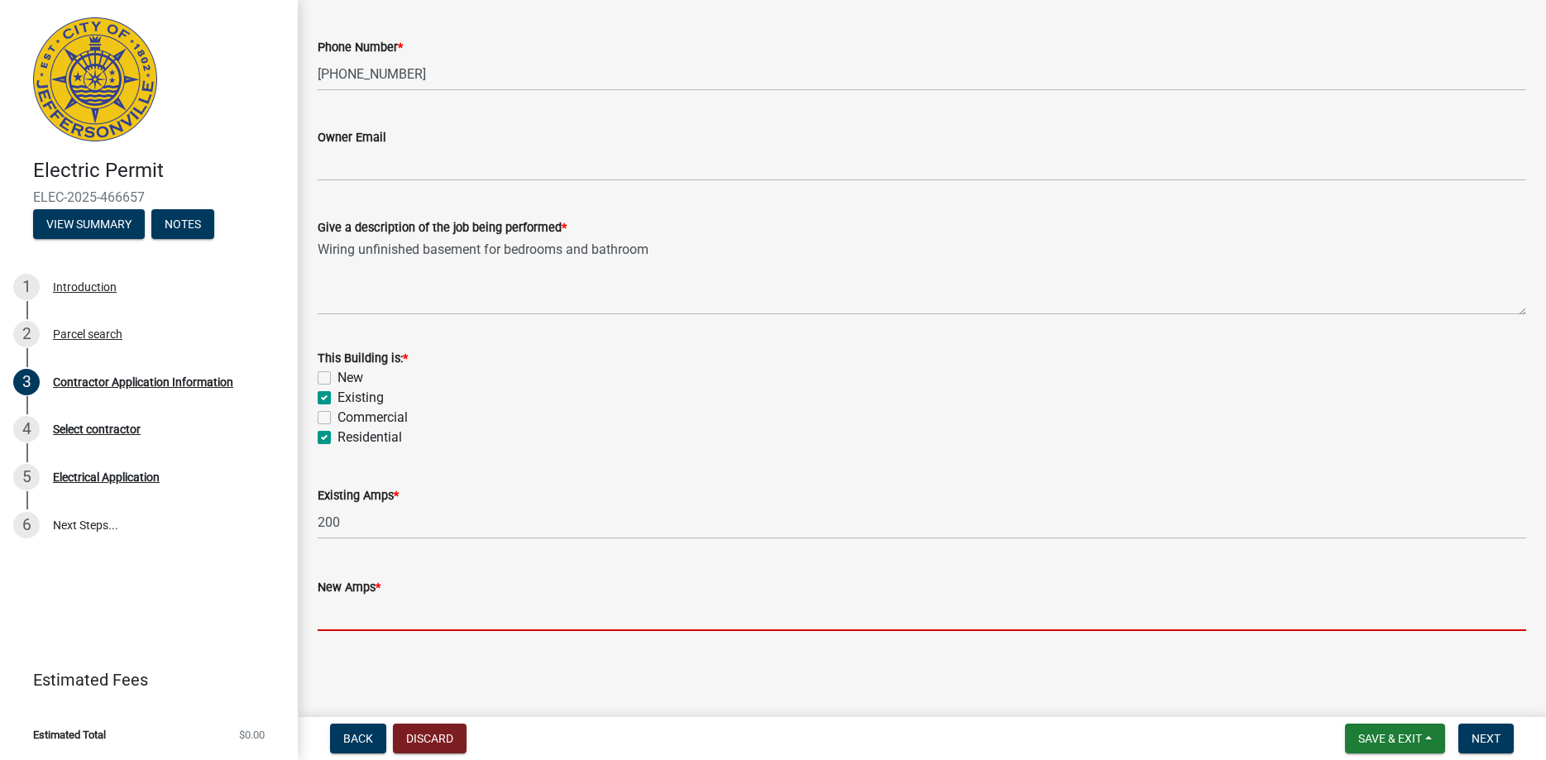
click at [337, 604] on input "text" at bounding box center [922, 614] width 1208 height 34
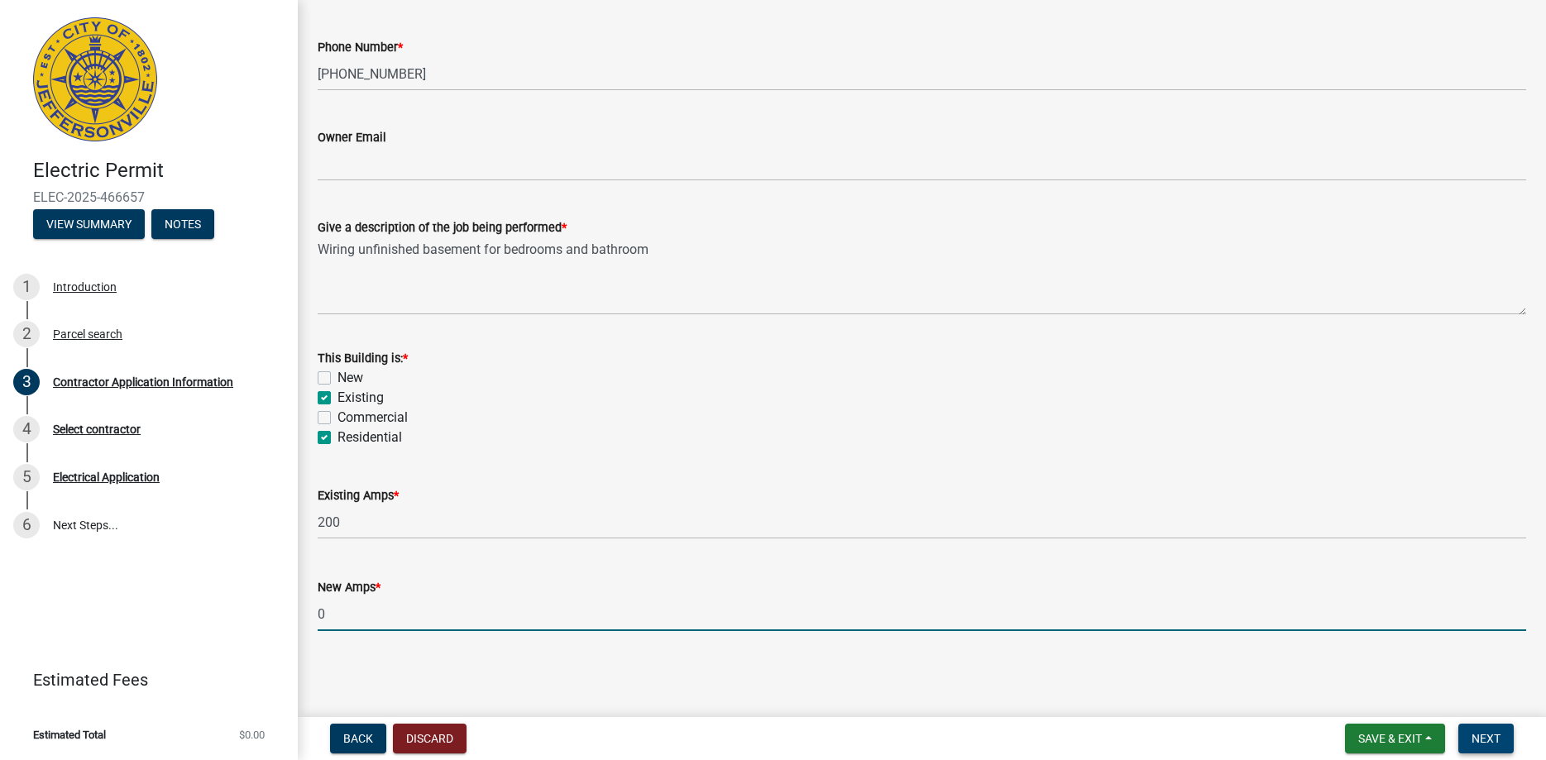
type input "0"
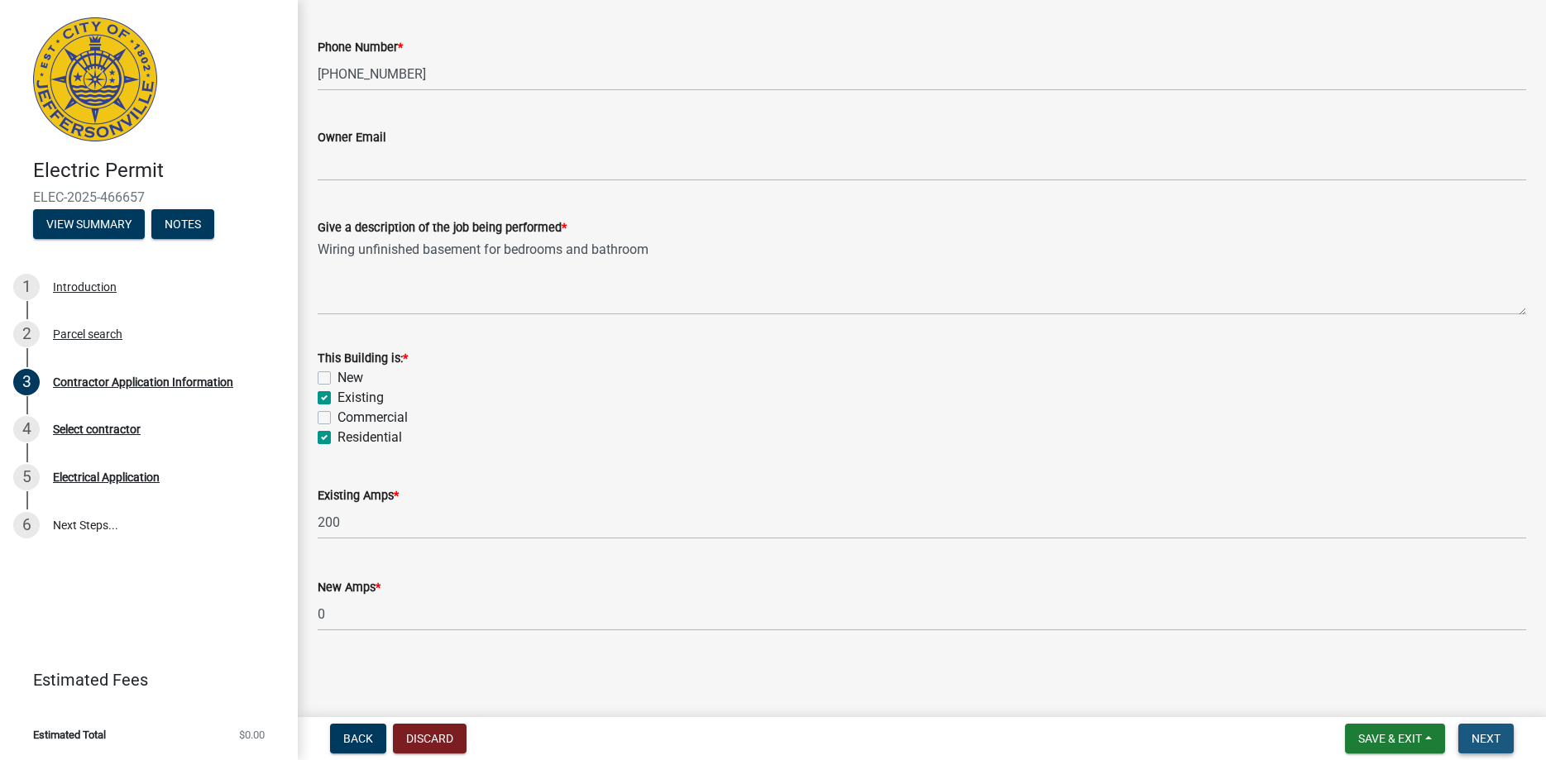
click at [1484, 742] on span "Next" at bounding box center [1485, 738] width 29 height 13
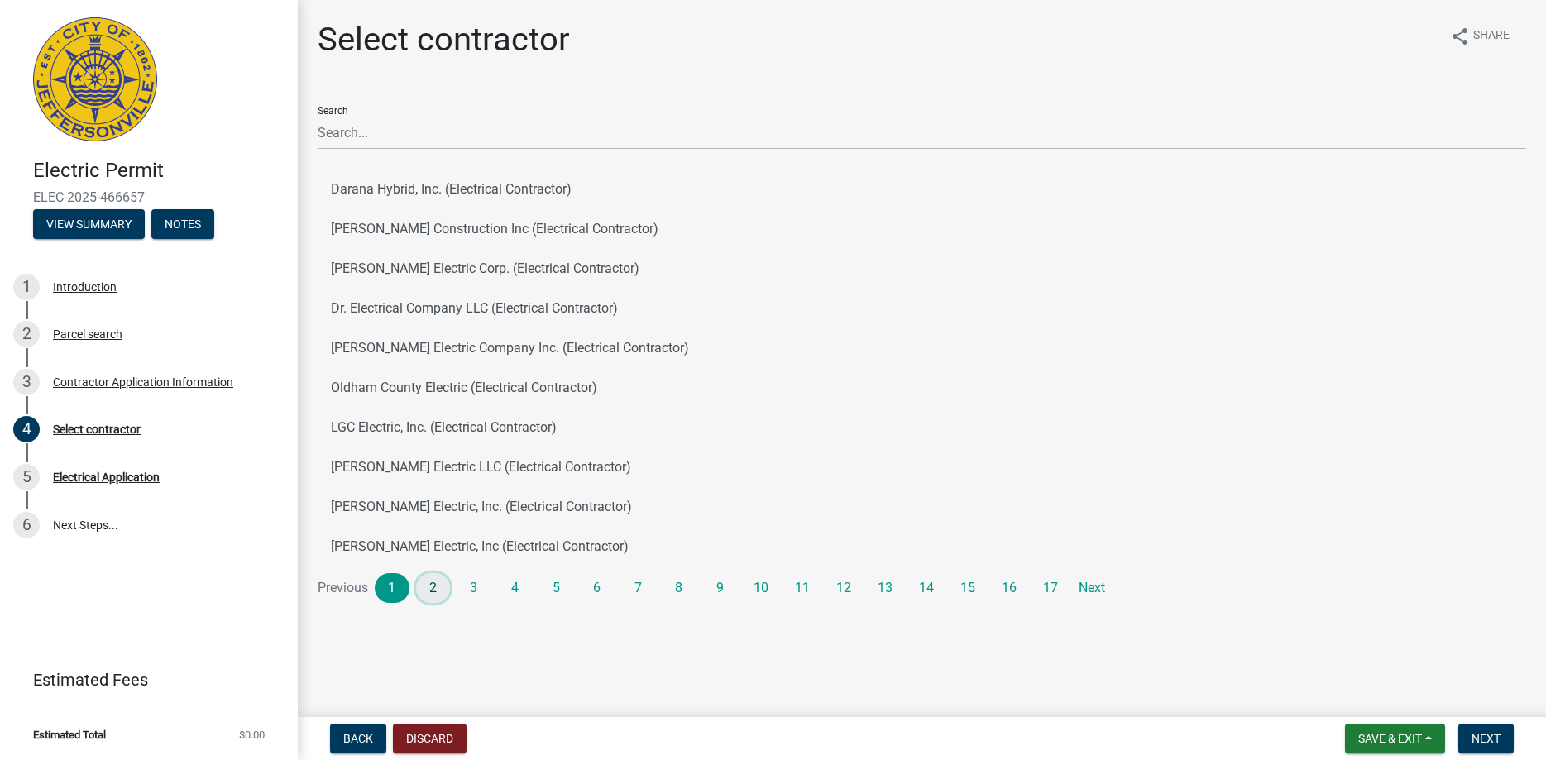
click at [432, 591] on link "2" at bounding box center [433, 588] width 35 height 30
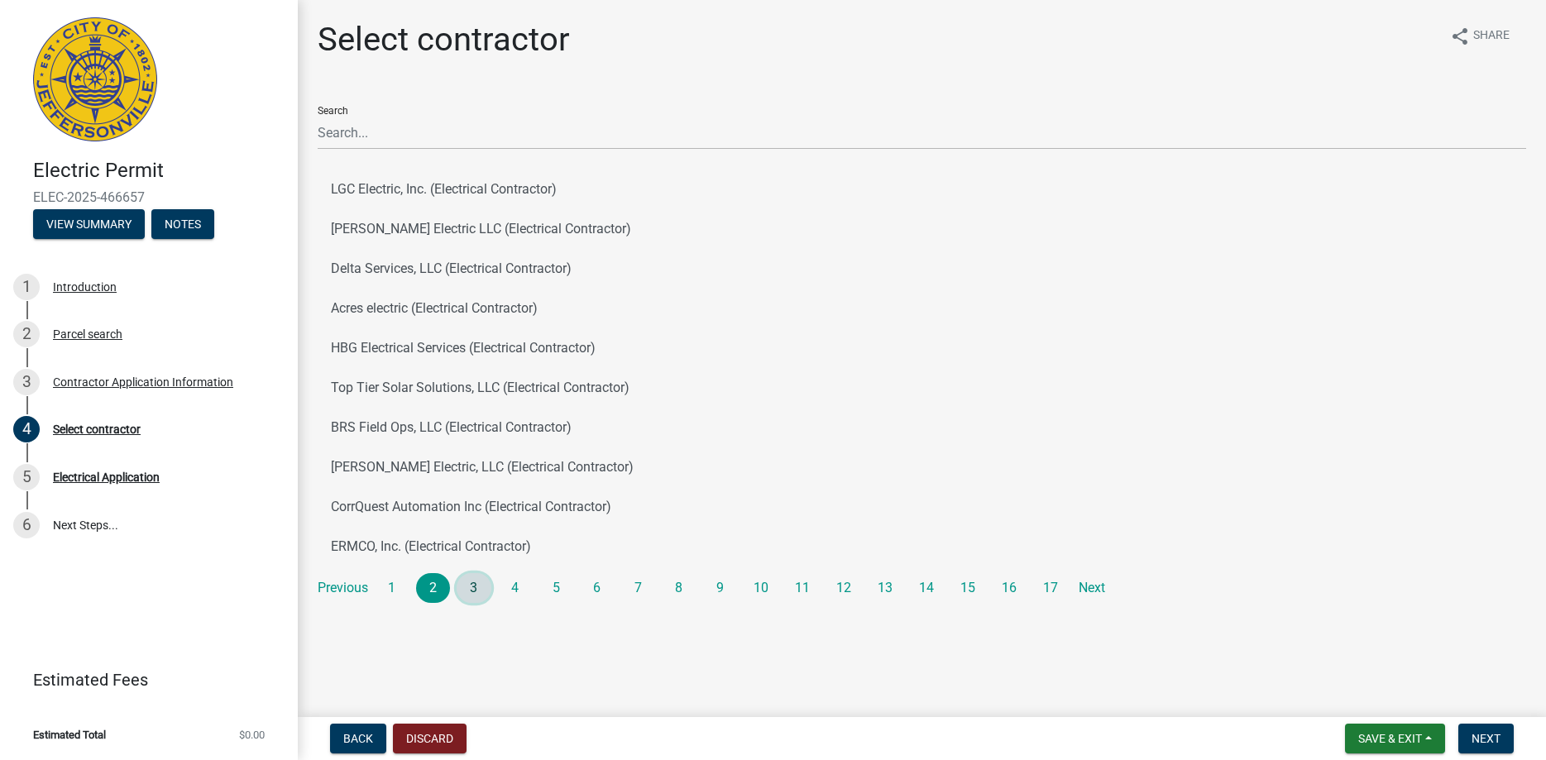
click at [471, 592] on link "3" at bounding box center [473, 588] width 35 height 30
click at [512, 584] on link "4" at bounding box center [515, 588] width 35 height 30
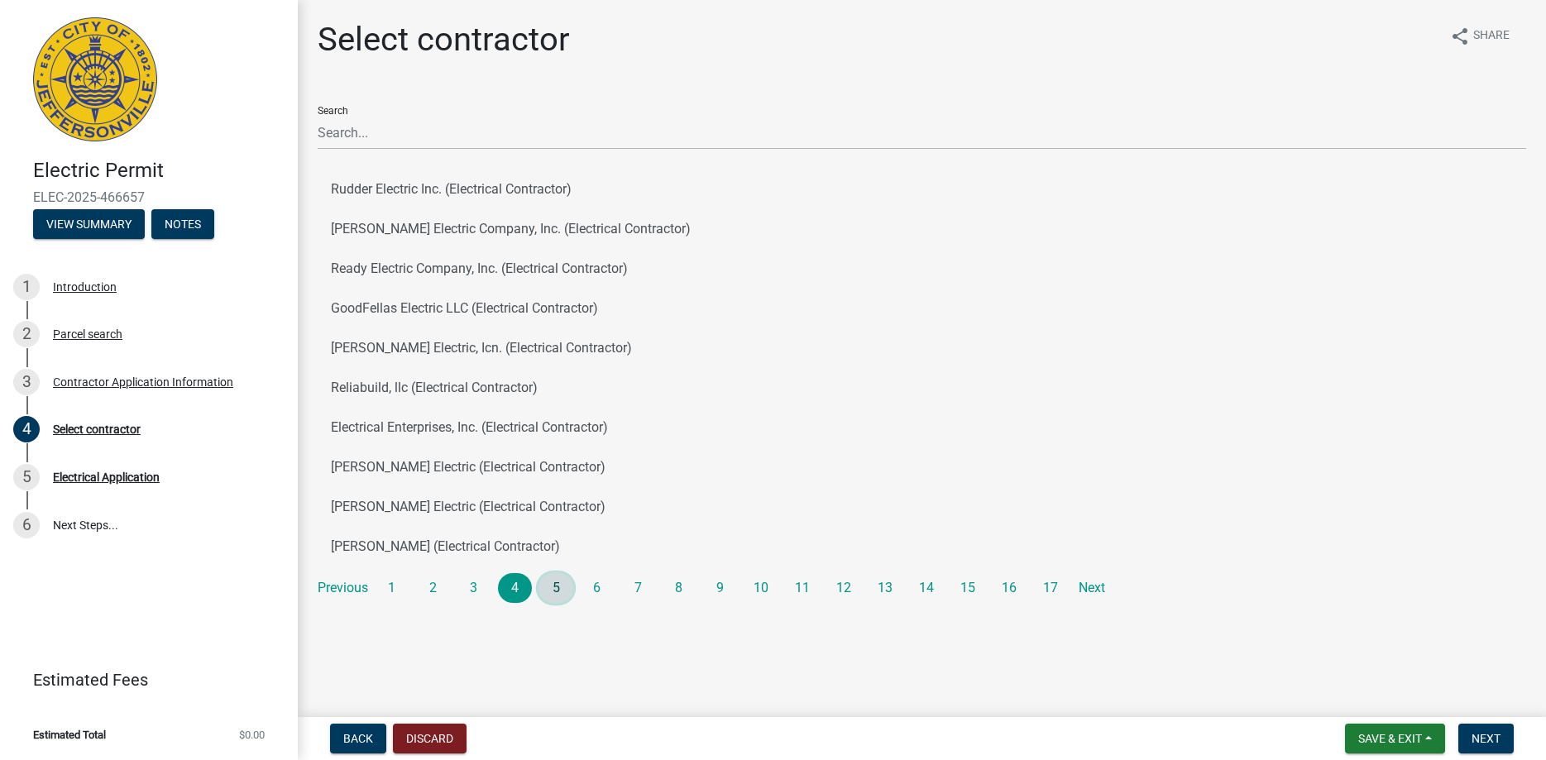
click at [559, 585] on link "5" at bounding box center [555, 588] width 35 height 30
click at [537, 229] on button "Bill's Electric Service (Electrical Contractor)" at bounding box center [922, 229] width 1208 height 40
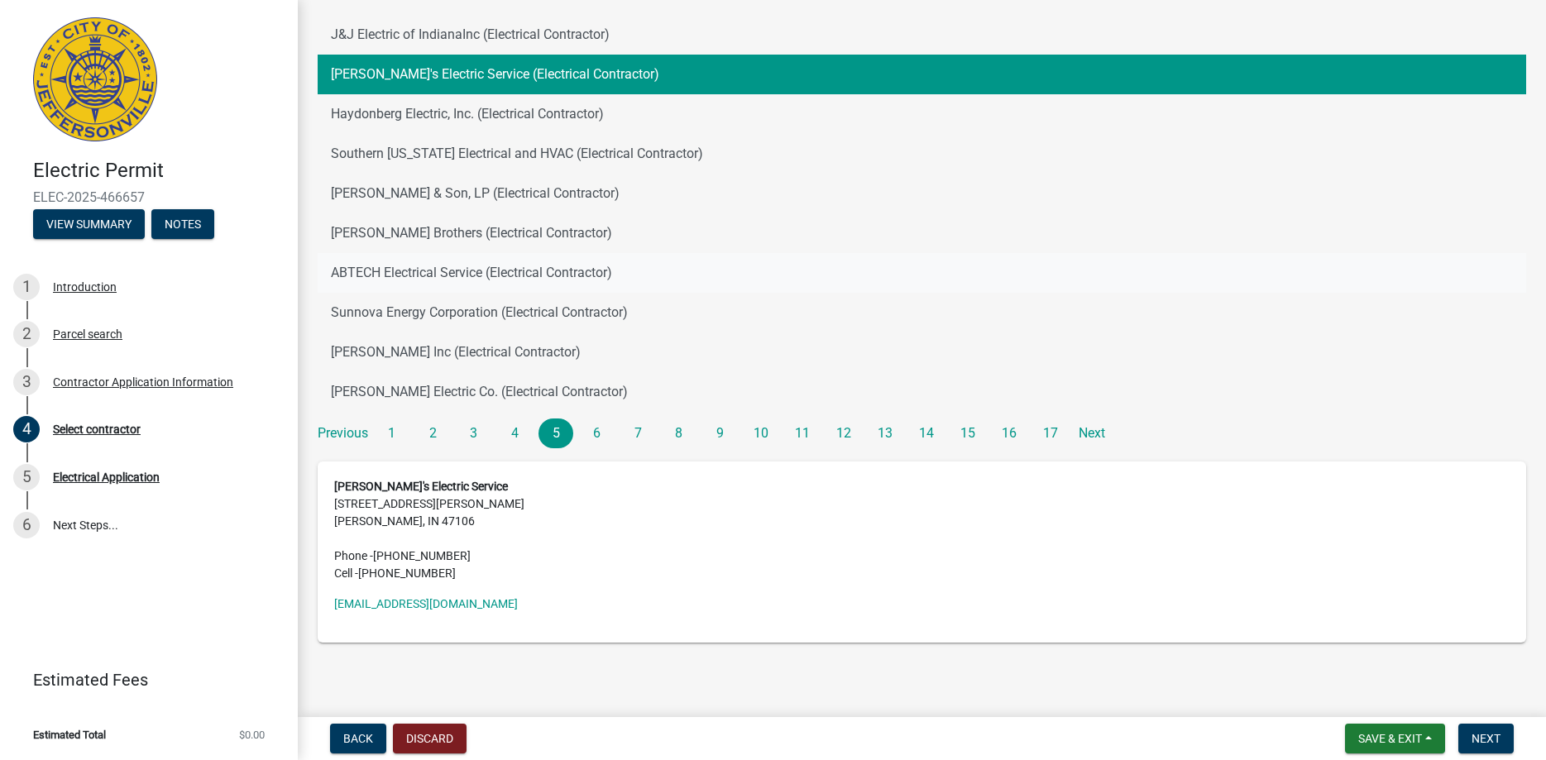
scroll to position [165, 0]
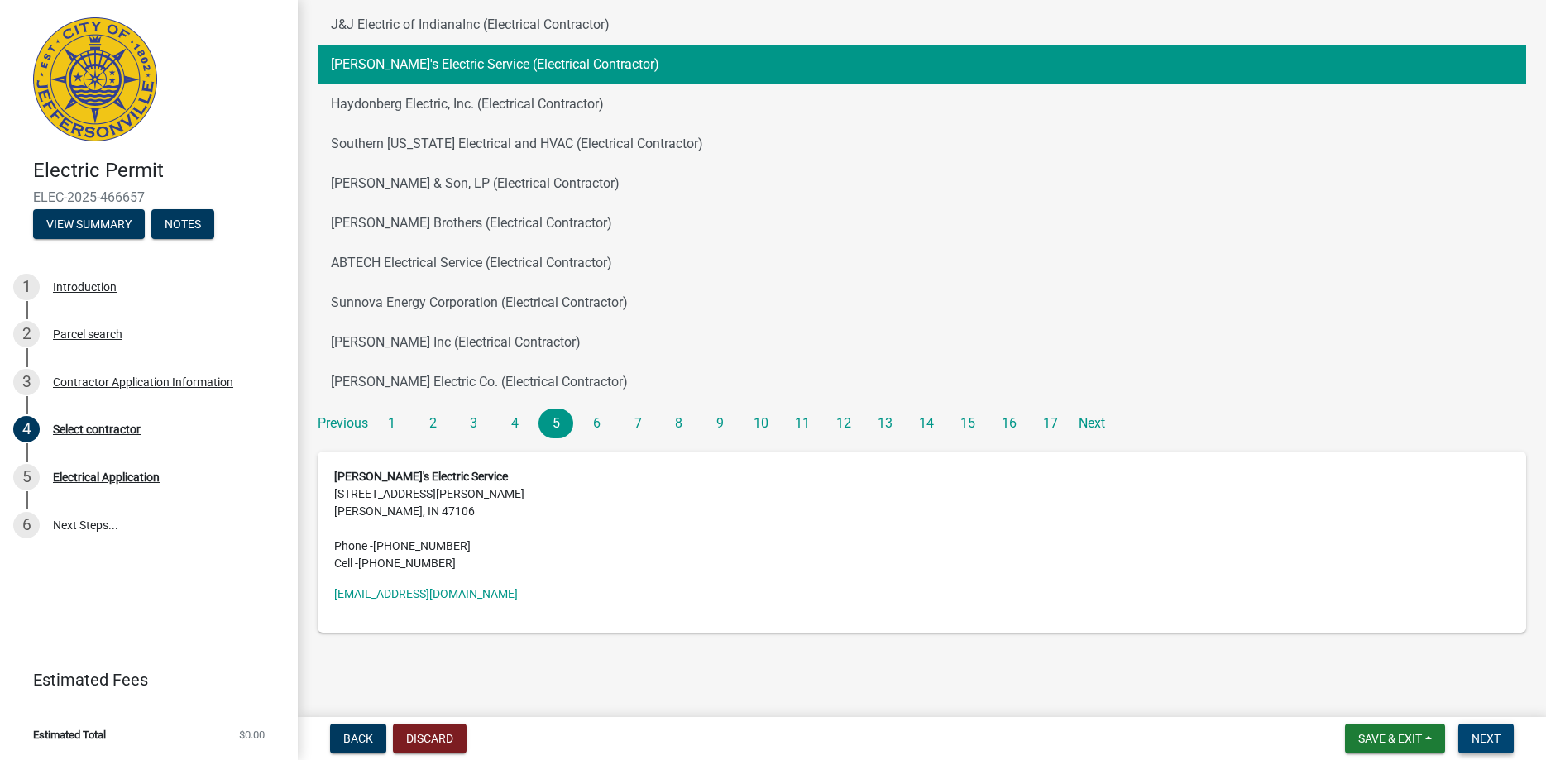
click at [1497, 736] on span "Next" at bounding box center [1485, 738] width 29 height 13
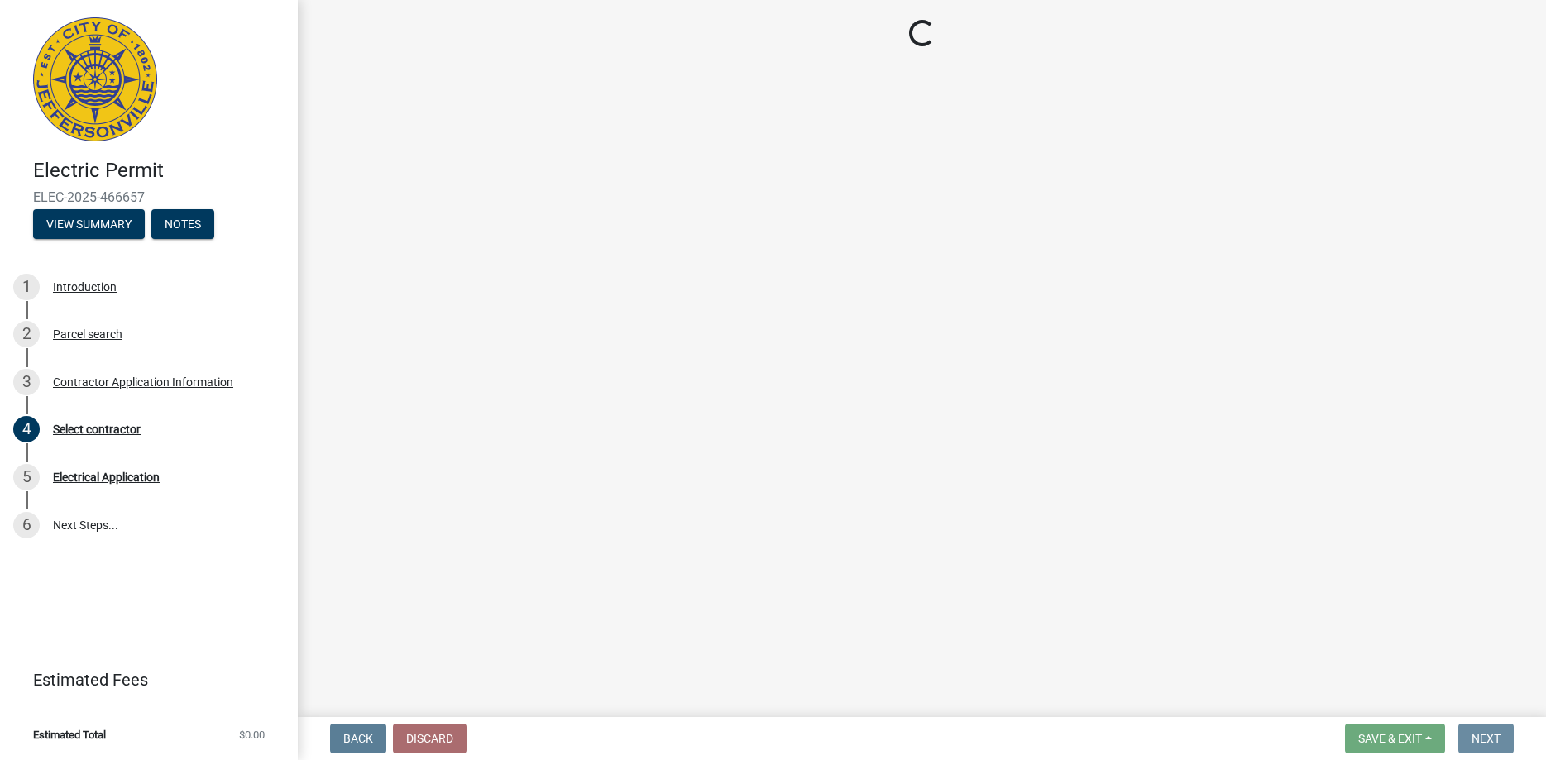
scroll to position [0, 0]
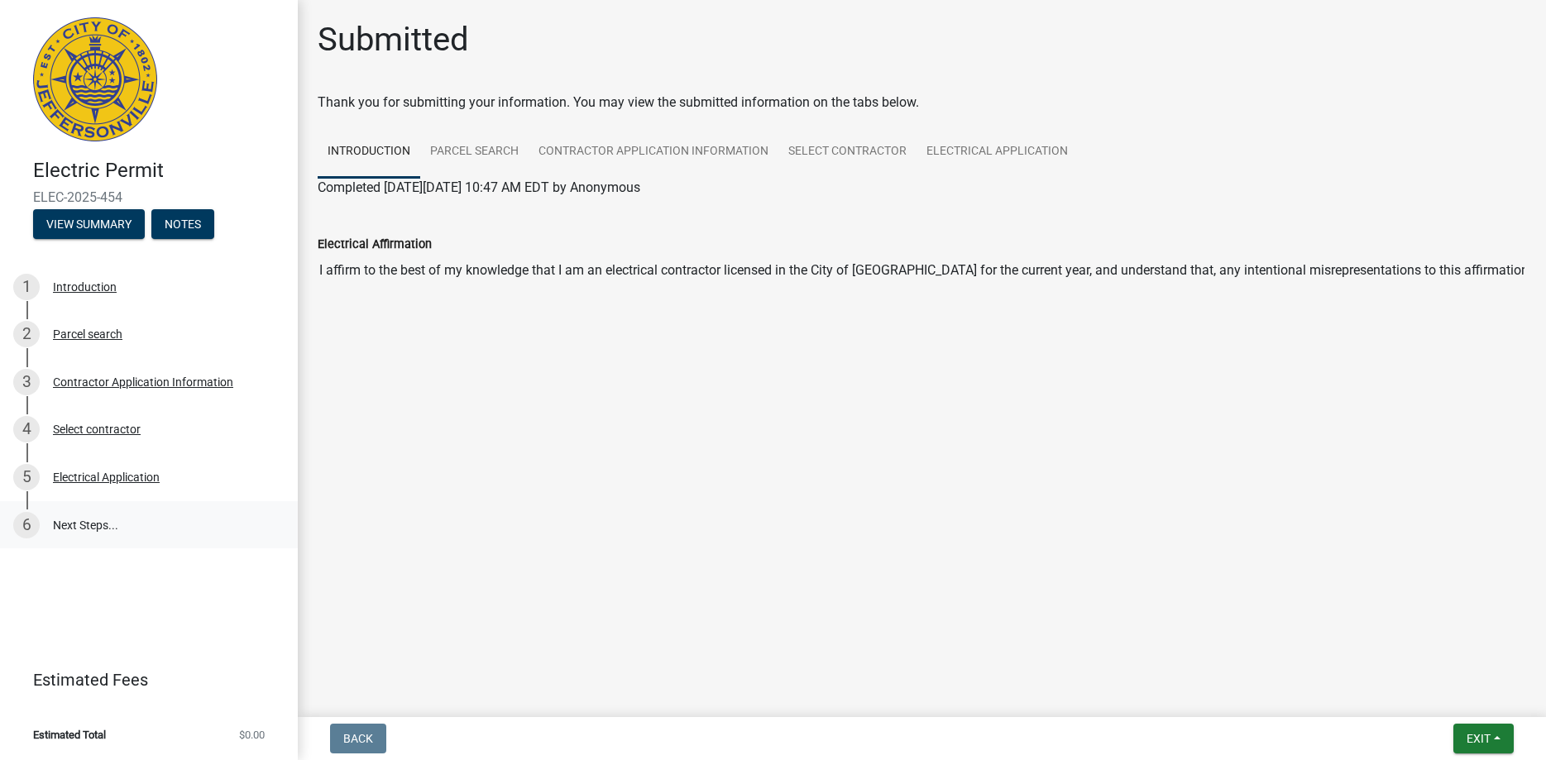
click at [102, 523] on link "6 Next Steps..." at bounding box center [149, 525] width 298 height 48
click at [100, 476] on div "Electrical Application" at bounding box center [106, 477] width 107 height 12
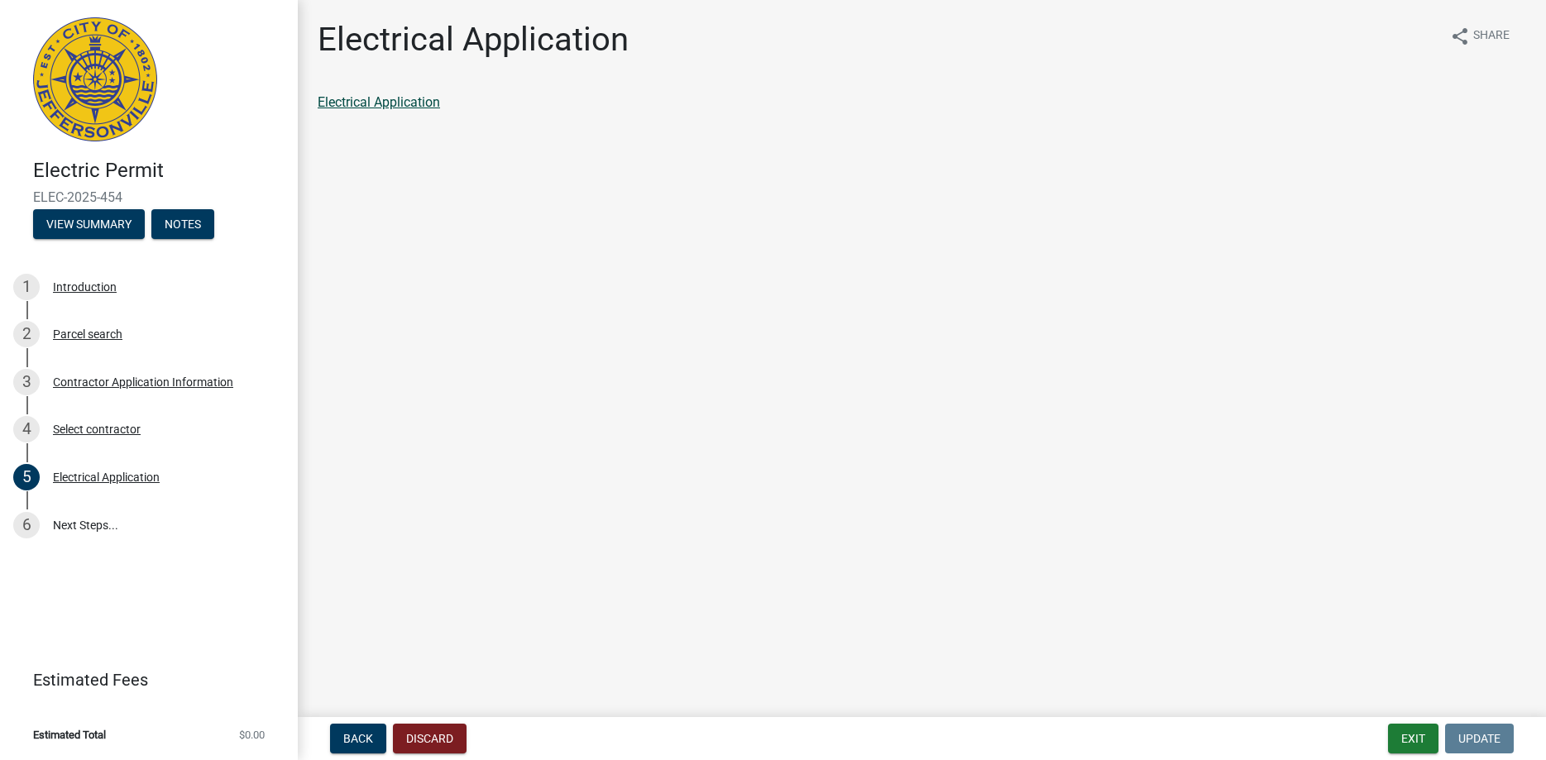
click at [403, 104] on link "Electrical Application" at bounding box center [379, 102] width 122 height 16
click at [93, 524] on link "6 Next Steps..." at bounding box center [149, 525] width 298 height 48
click at [90, 520] on link "6 Next Steps..." at bounding box center [149, 525] width 298 height 48
click at [1421, 738] on button "Exit" at bounding box center [1413, 739] width 50 height 30
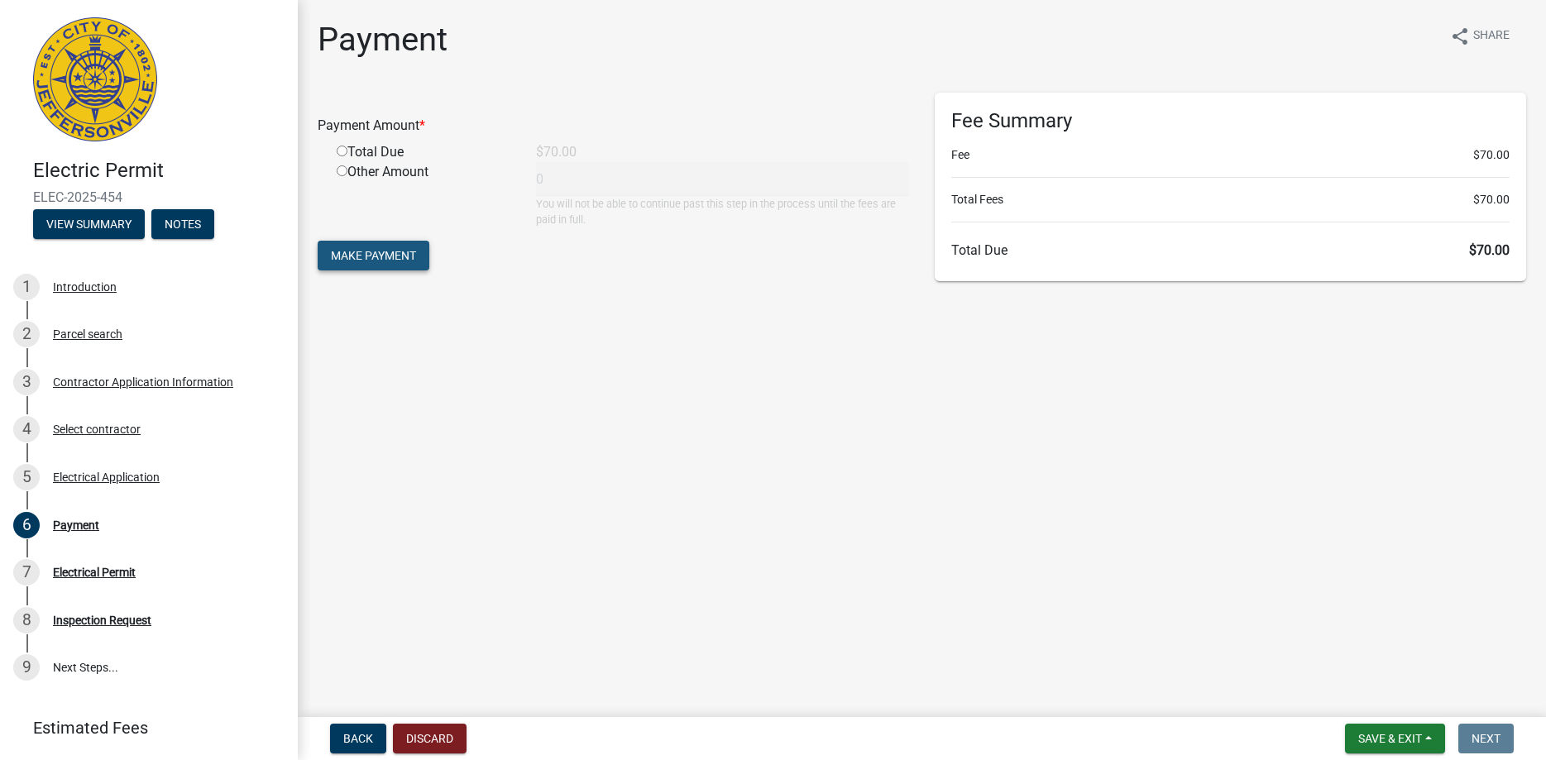
click at [359, 254] on span "Make Payment" at bounding box center [373, 255] width 85 height 13
click at [357, 274] on span "Make Payment" at bounding box center [373, 275] width 85 height 13
click at [339, 174] on input "radio" at bounding box center [342, 170] width 11 height 11
radio input "true"
type input "70"
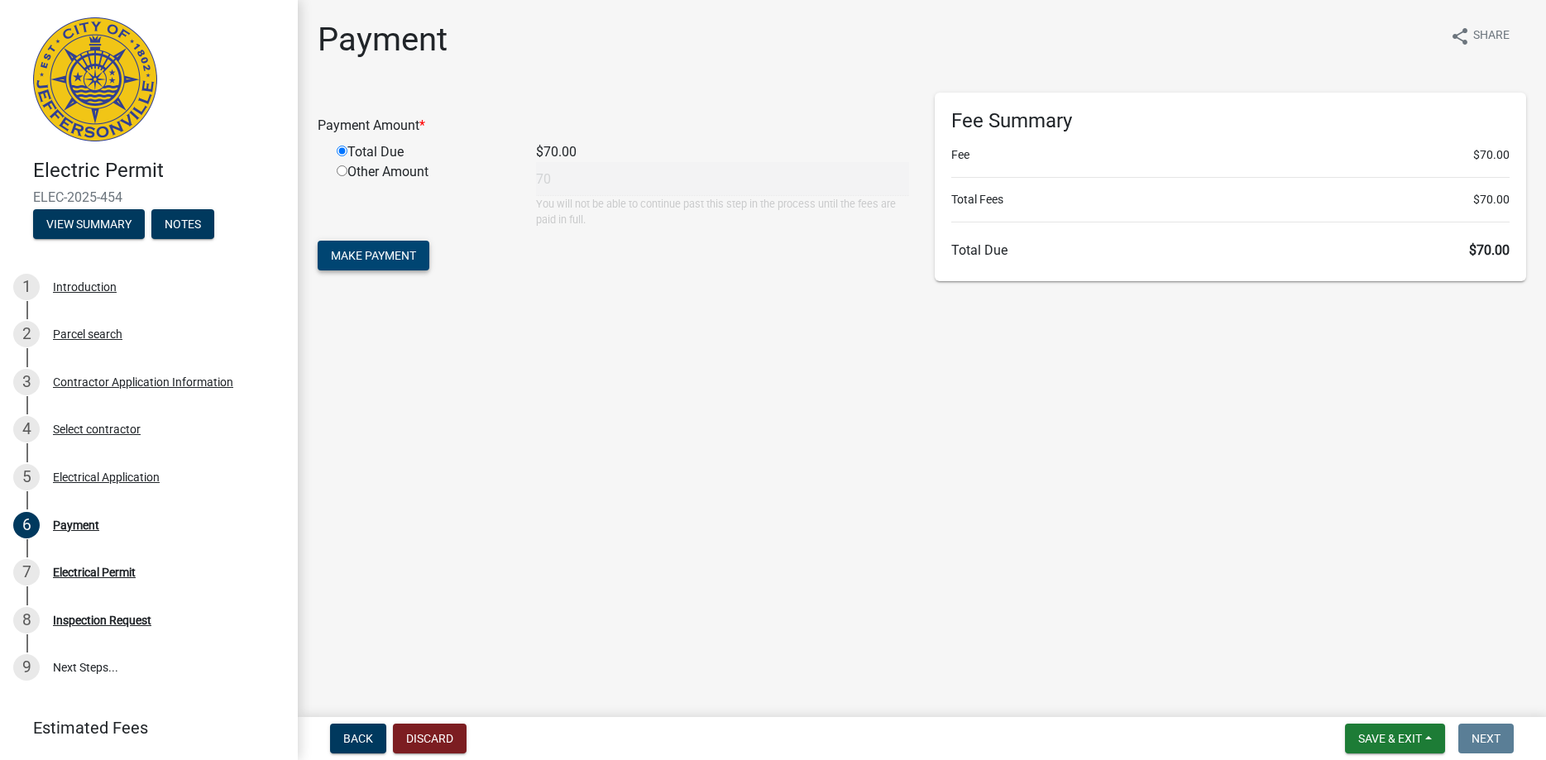
click at [368, 251] on span "Make Payment" at bounding box center [373, 255] width 85 height 13
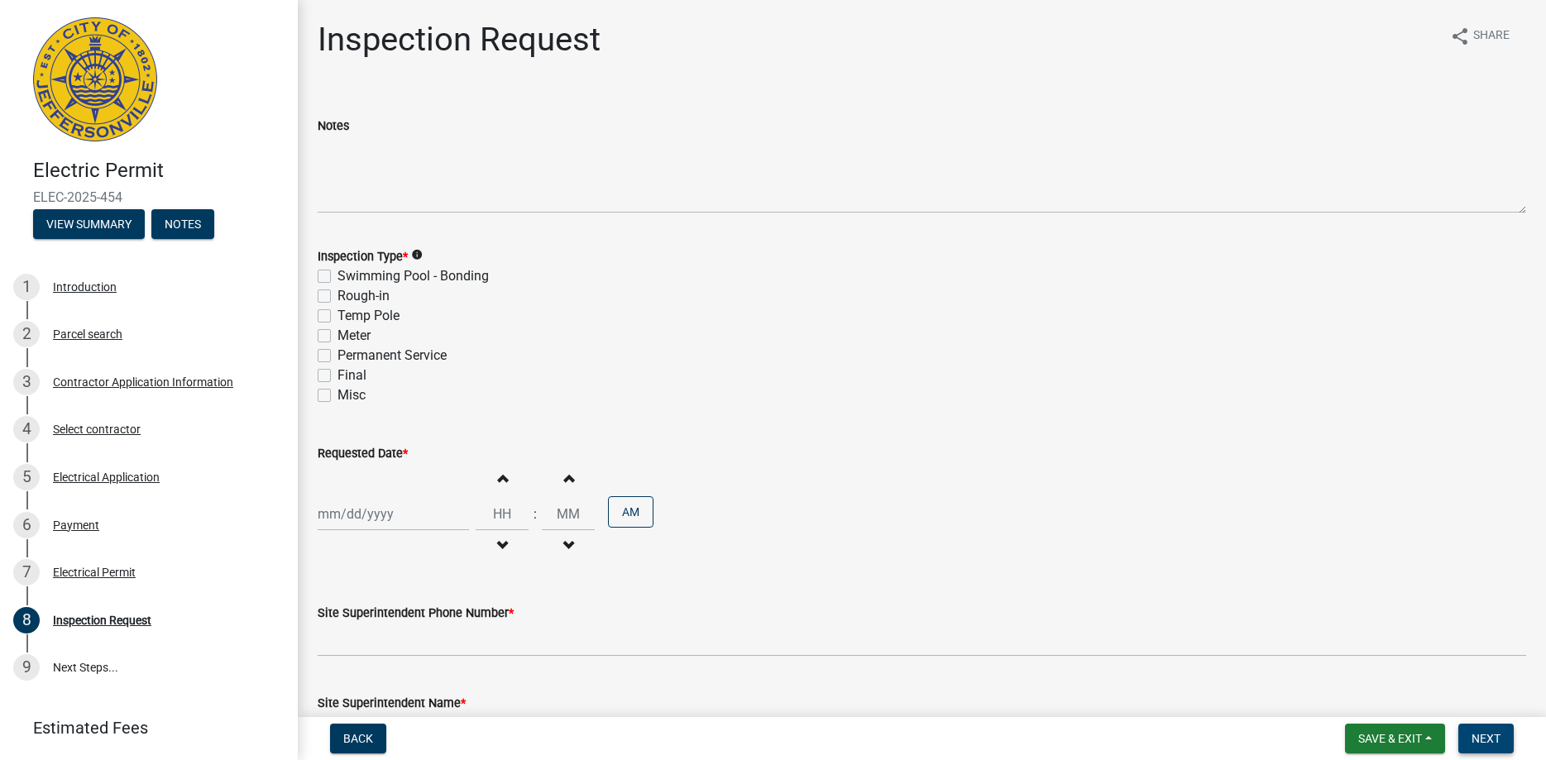
click at [1504, 737] on button "Next" at bounding box center [1485, 739] width 55 height 30
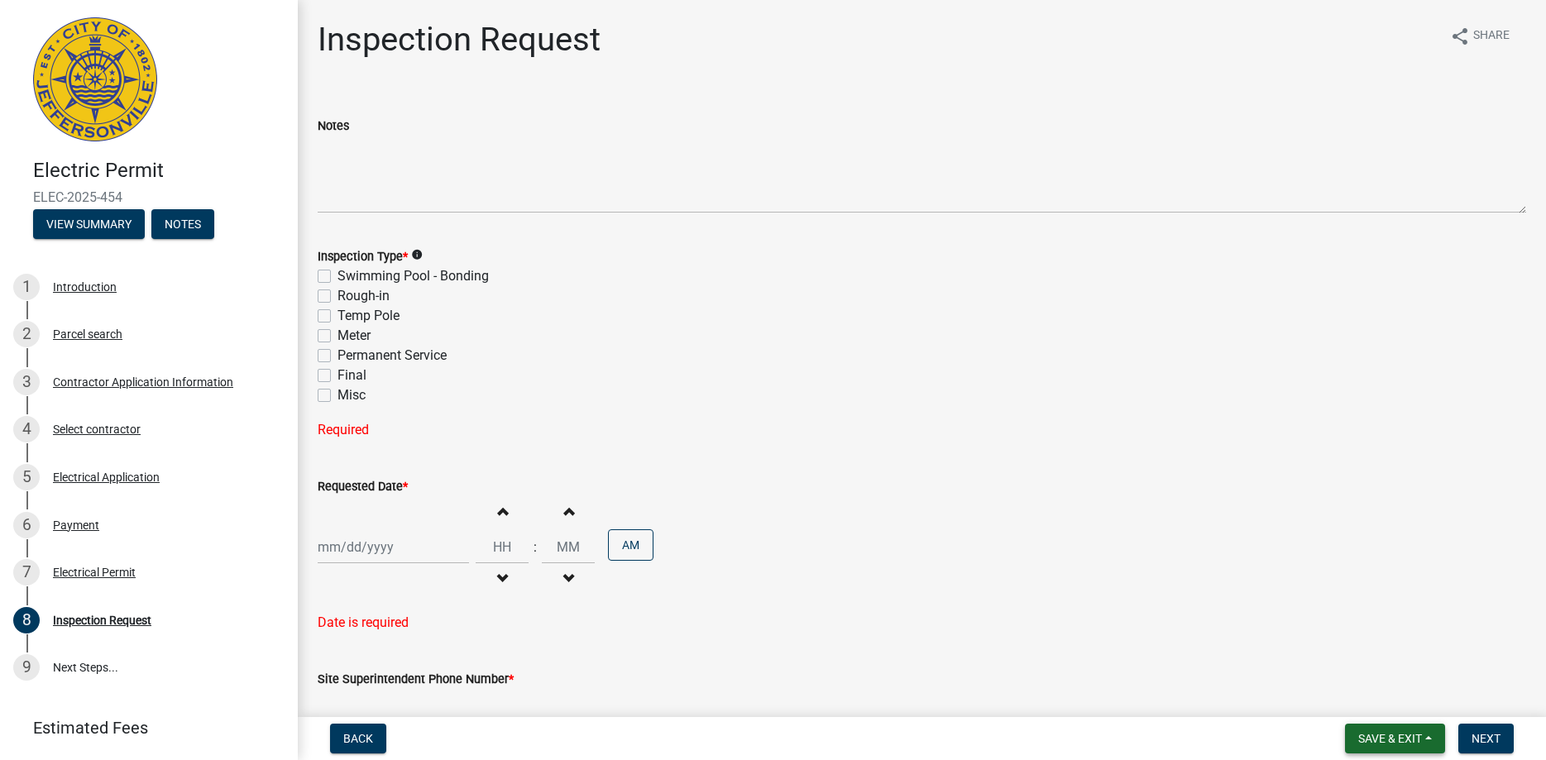
click at [1393, 736] on span "Save & Exit" at bounding box center [1390, 738] width 64 height 13
click at [122, 573] on div "Electrical Permit" at bounding box center [94, 572] width 83 height 12
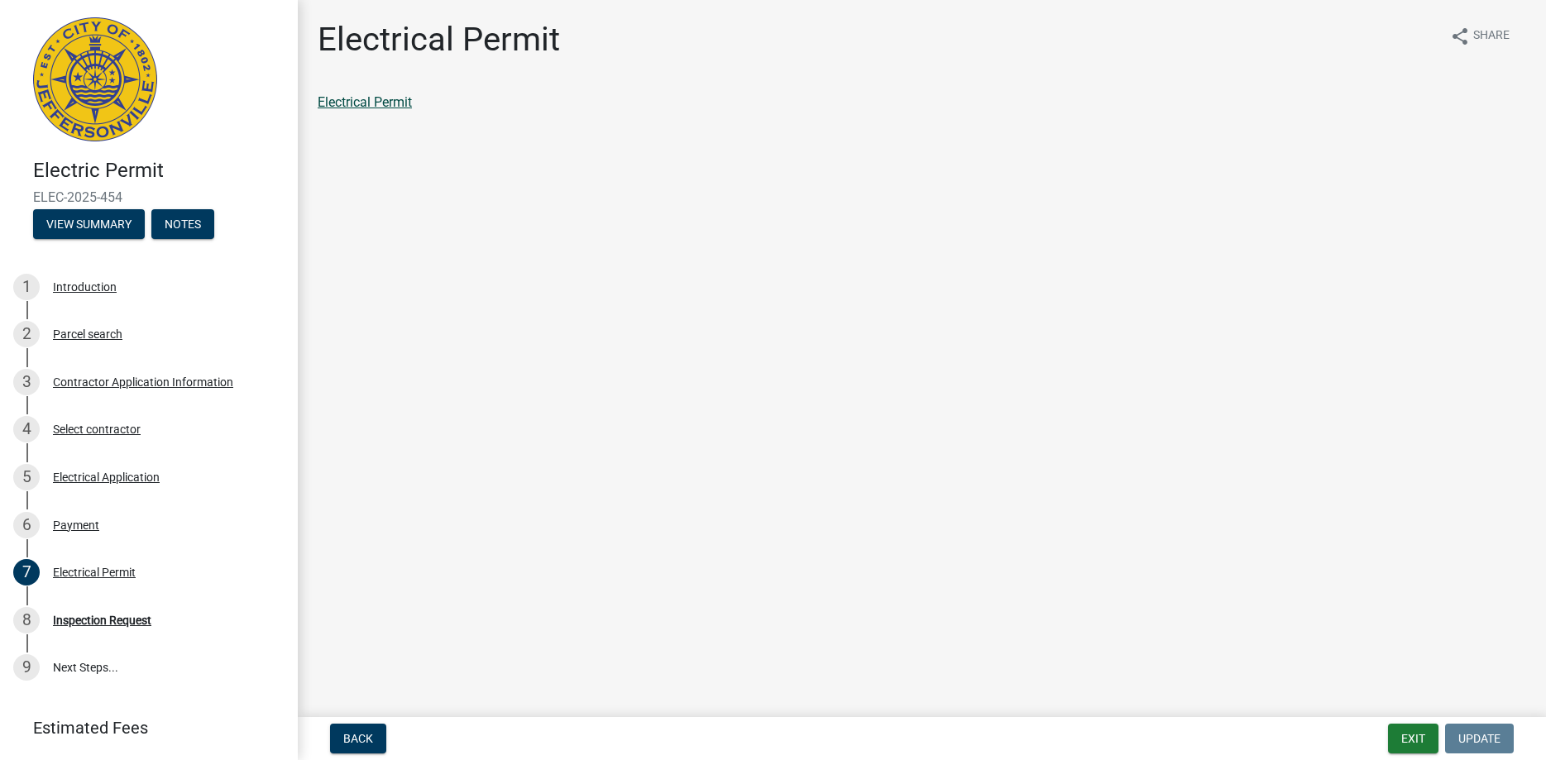
click at [383, 101] on link "Electrical Permit" at bounding box center [365, 102] width 94 height 16
